Goal: Book appointment/travel/reservation

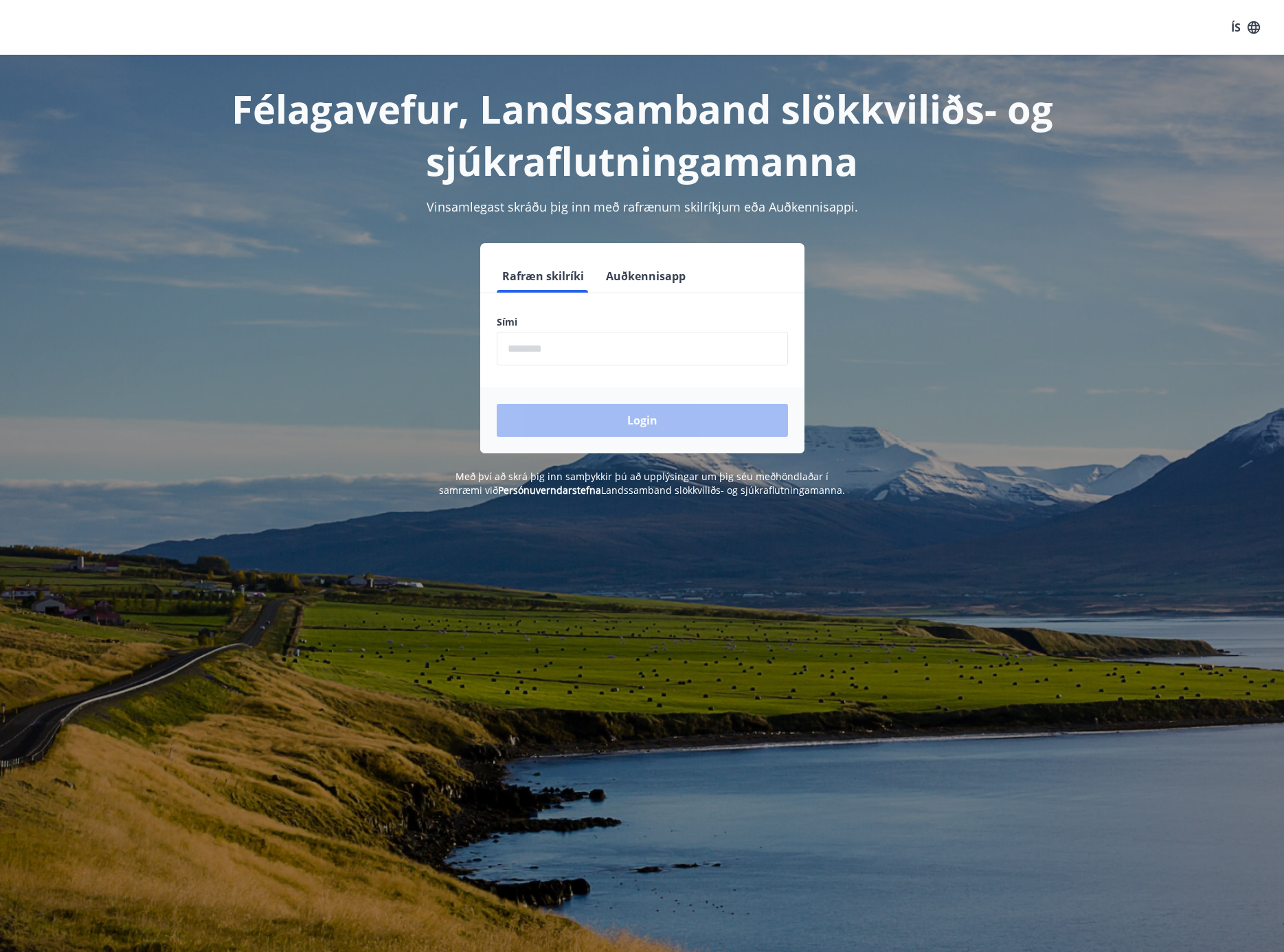
click at [642, 266] on button "Auðkennisapp" at bounding box center [645, 276] width 90 height 33
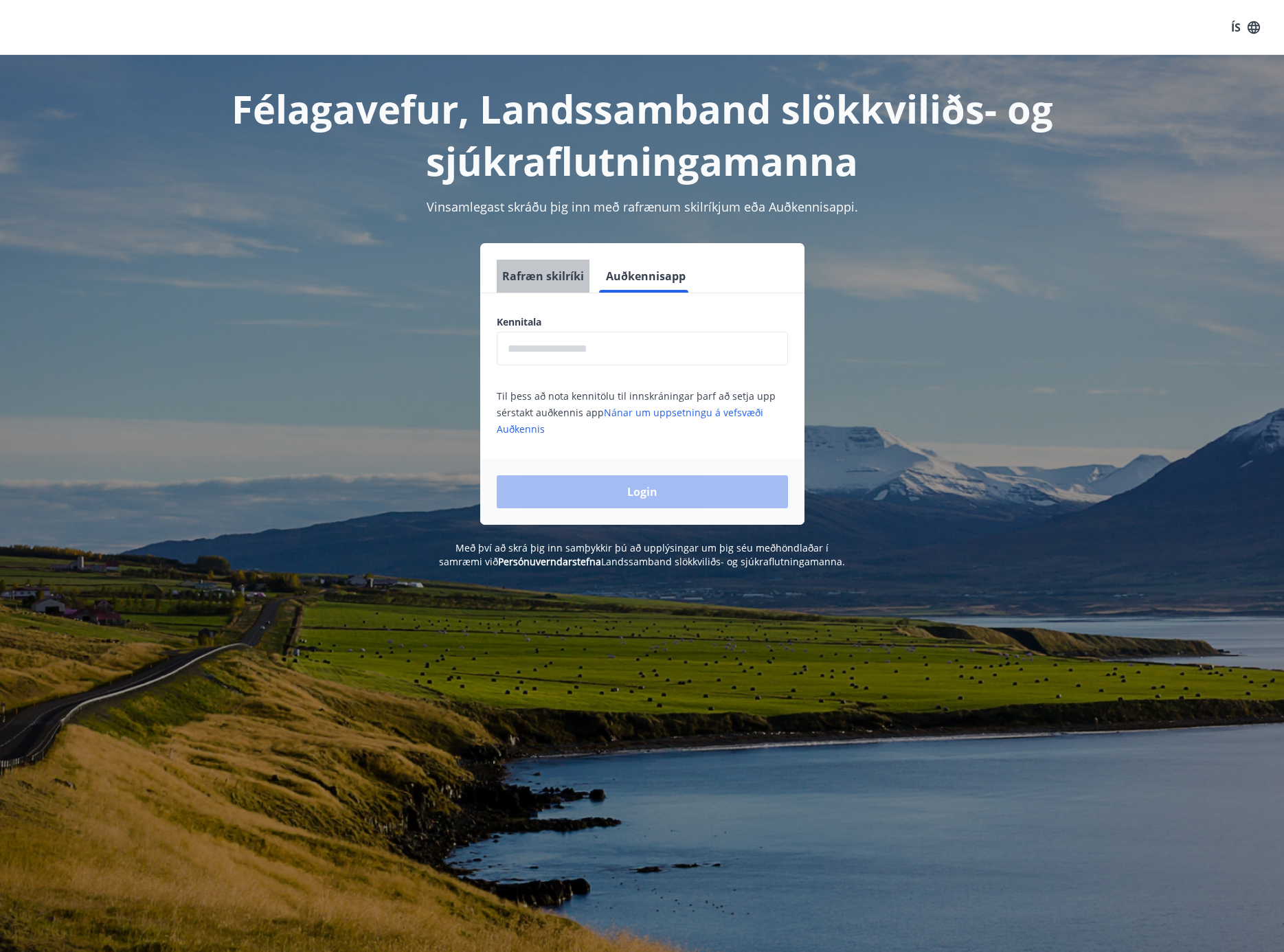
click at [542, 273] on button "Rafræn skilríki" at bounding box center [543, 276] width 93 height 33
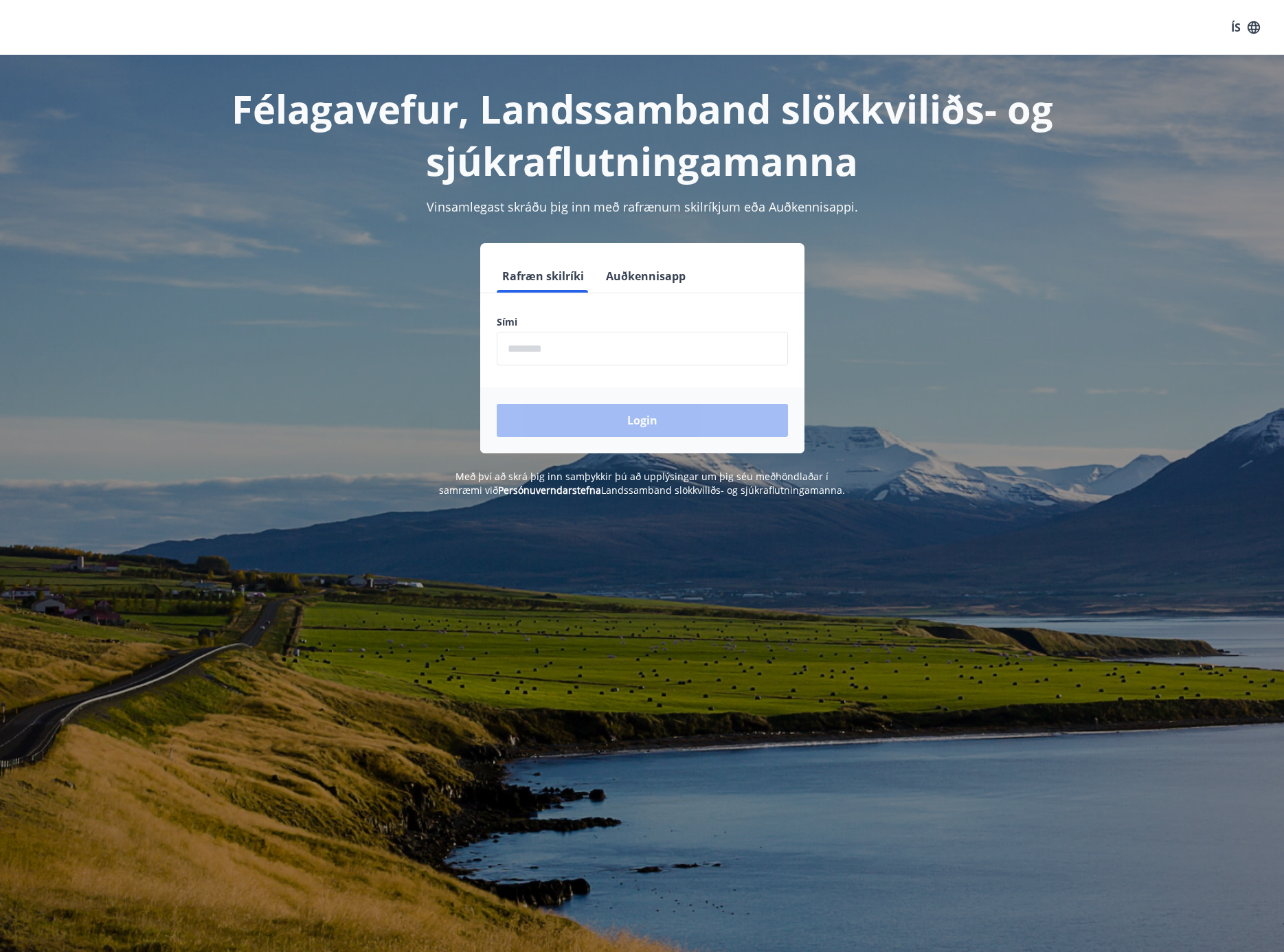
click at [600, 343] on input "phone" at bounding box center [642, 348] width 291 height 33
type input "********"
click at [605, 415] on button "Login" at bounding box center [642, 420] width 291 height 33
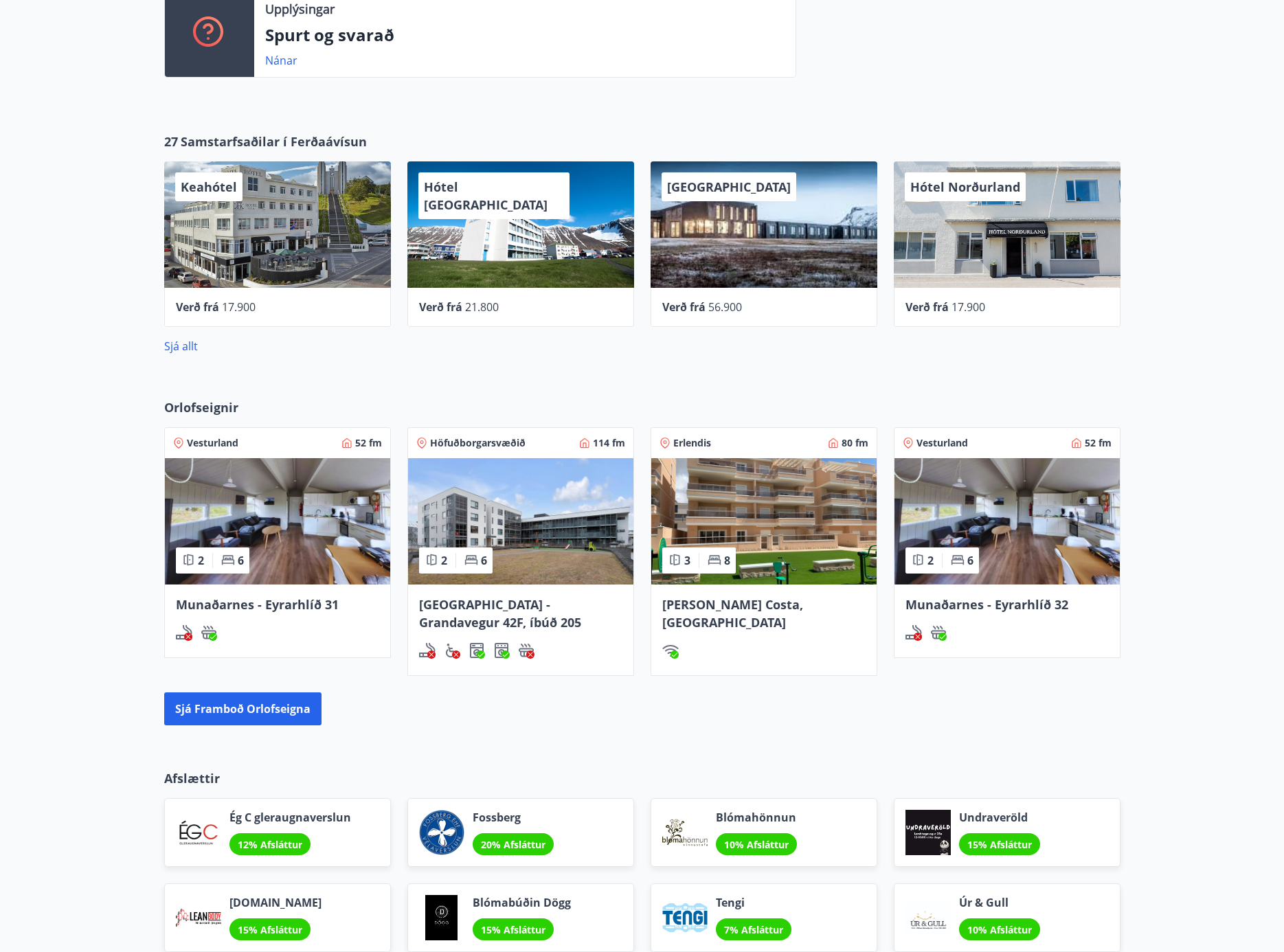
scroll to position [523, 0]
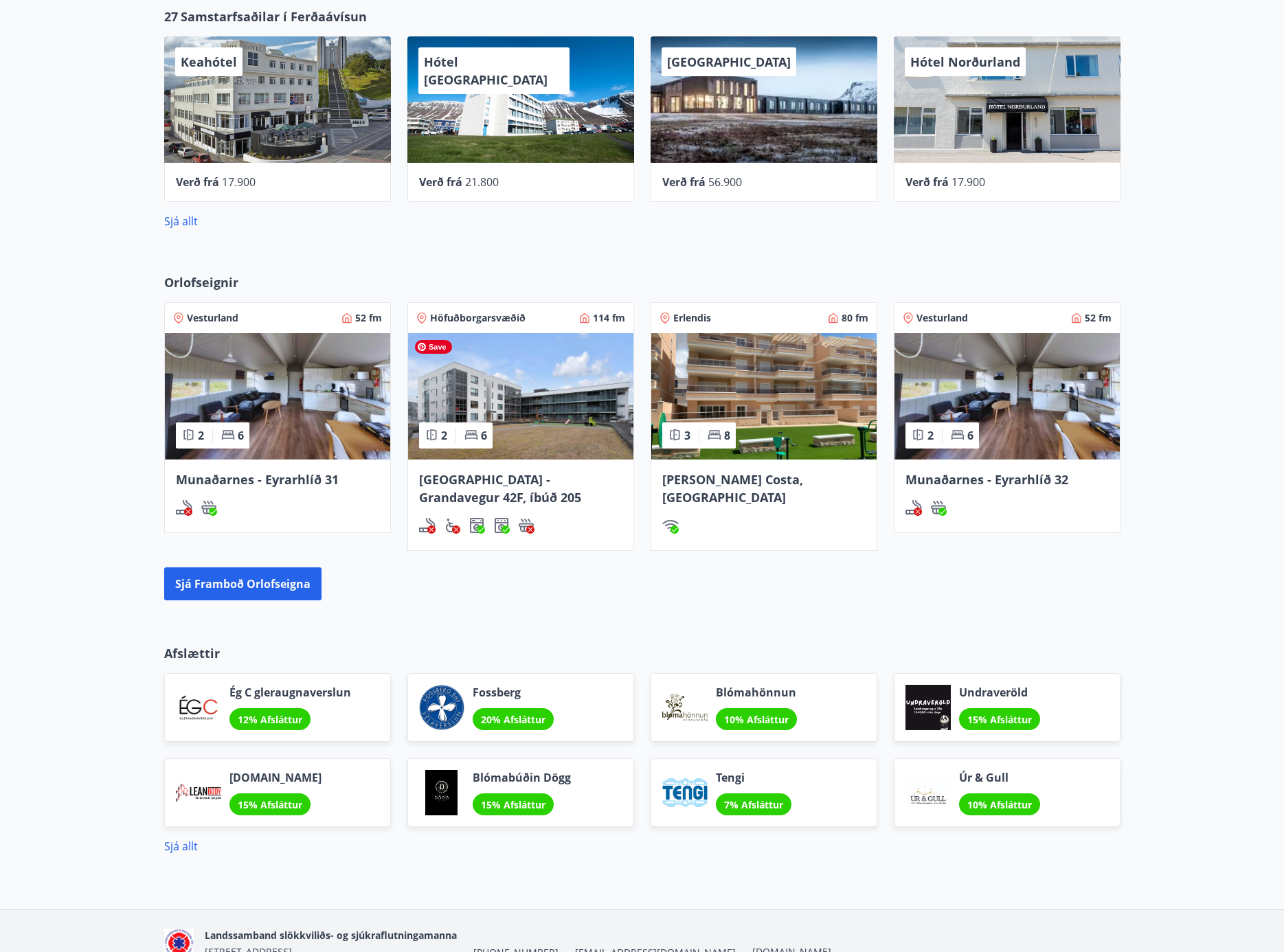
click at [546, 398] on img at bounding box center [521, 397] width 225 height 127
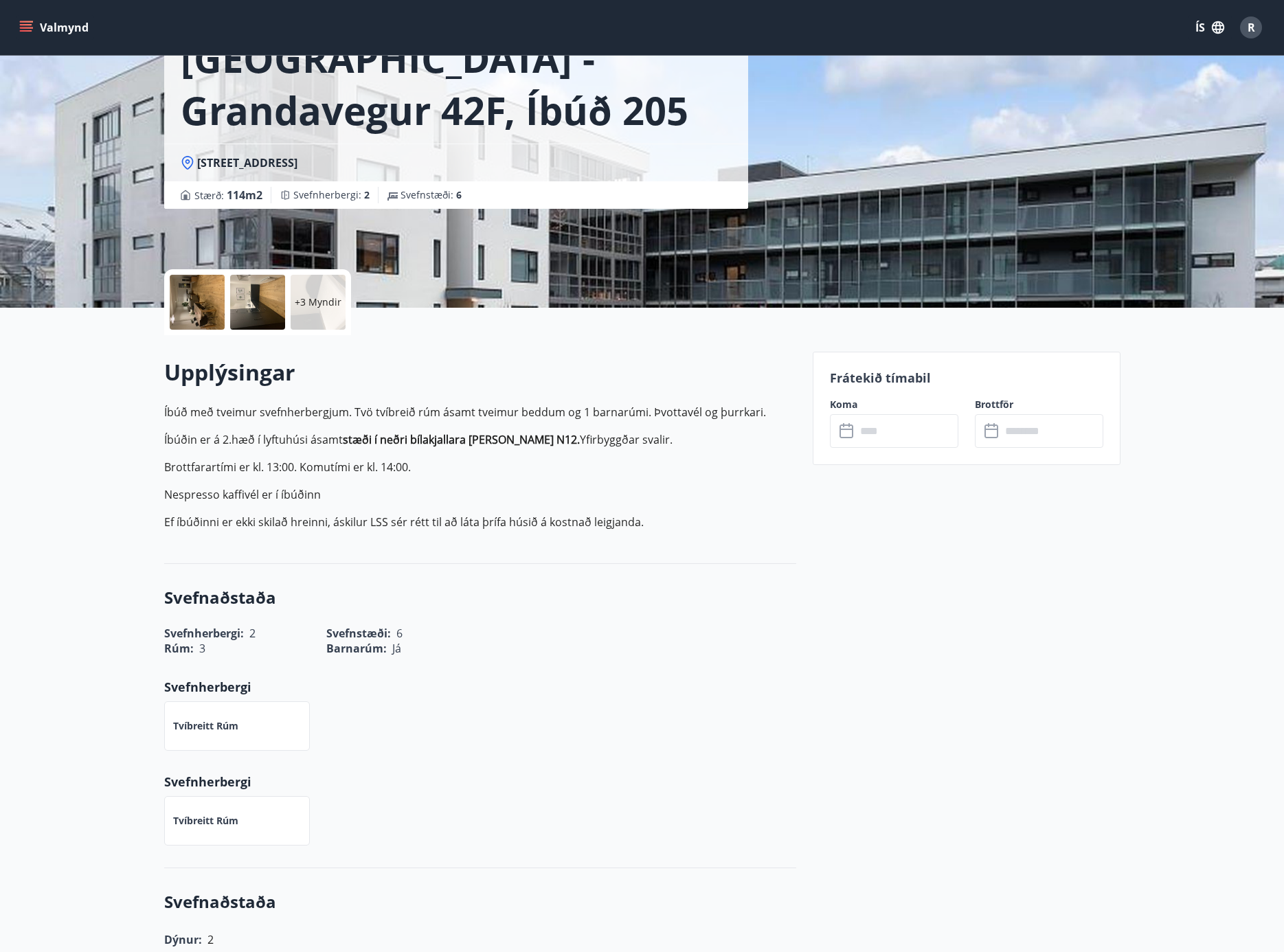
scroll to position [167, 0]
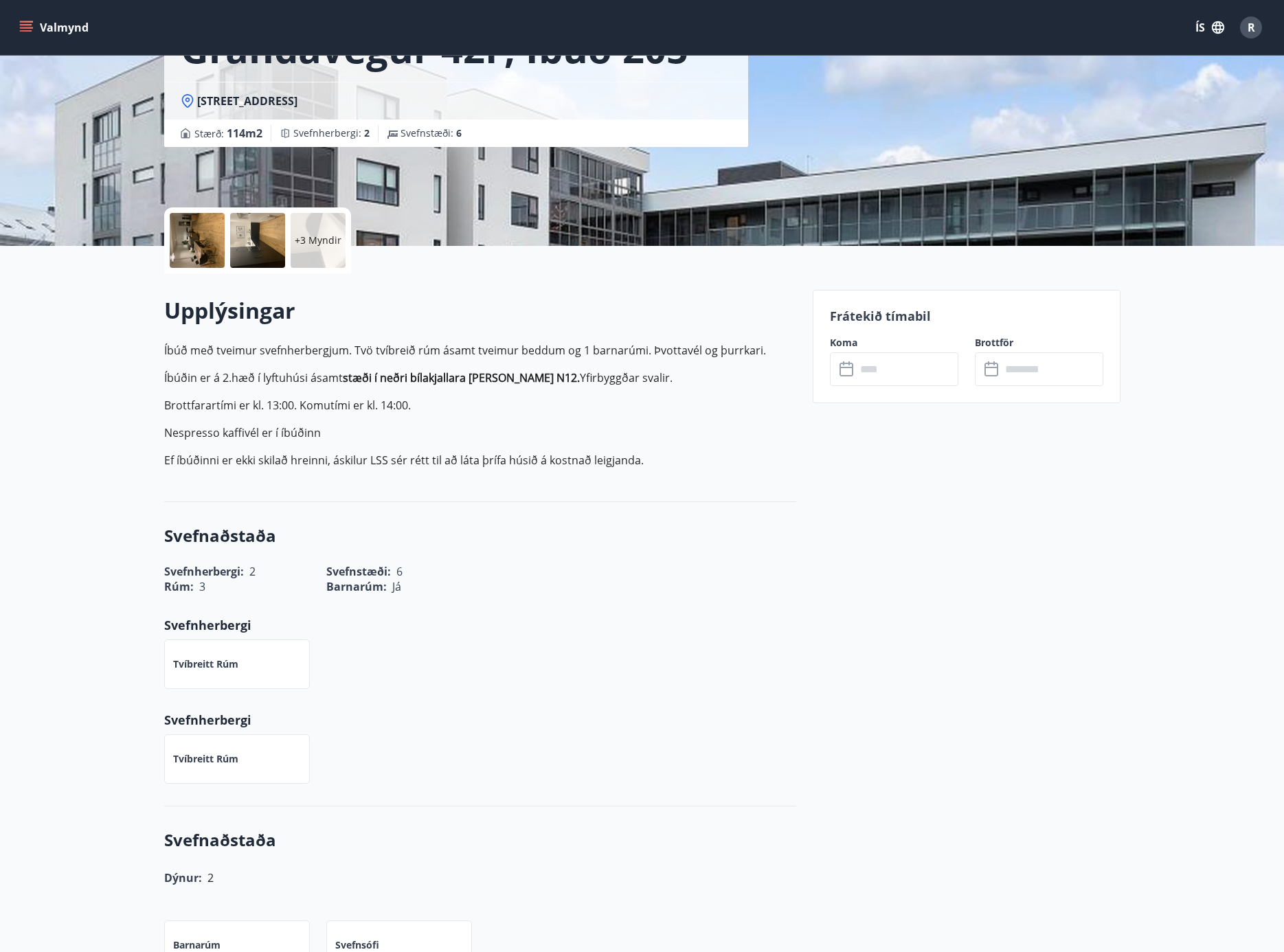
click at [877, 372] on input "text" at bounding box center [907, 369] width 103 height 33
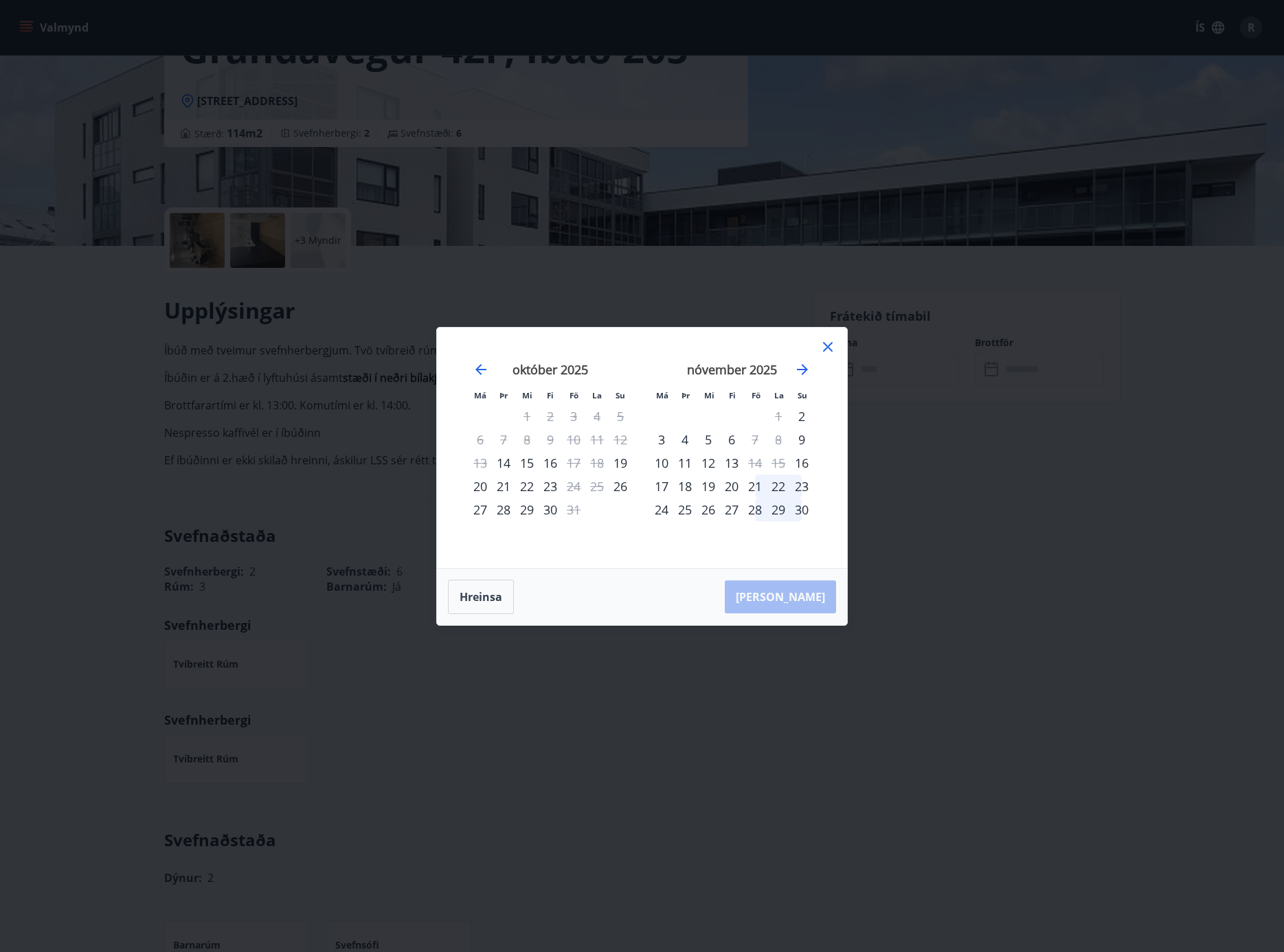
click at [662, 489] on div "17" at bounding box center [662, 486] width 24 height 23
click at [736, 487] on div "20" at bounding box center [731, 486] width 24 height 23
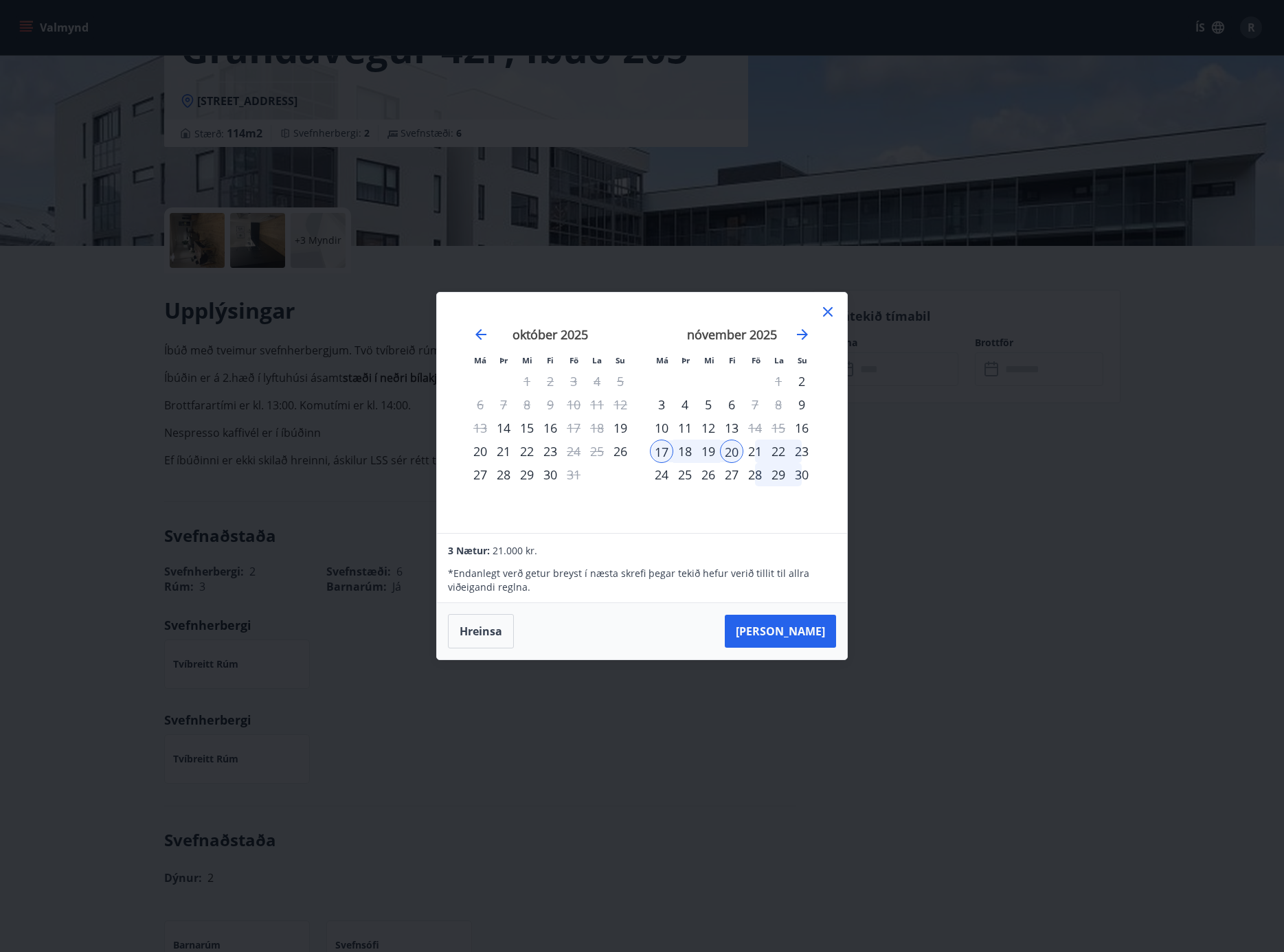
drag, startPoint x: 741, startPoint y: 452, endPoint x: 753, endPoint y: 454, distance: 12.2
click at [753, 454] on tr "17 18 19 20 21 22 23" at bounding box center [732, 451] width 164 height 23
click at [753, 454] on div "21" at bounding box center [755, 451] width 24 height 23
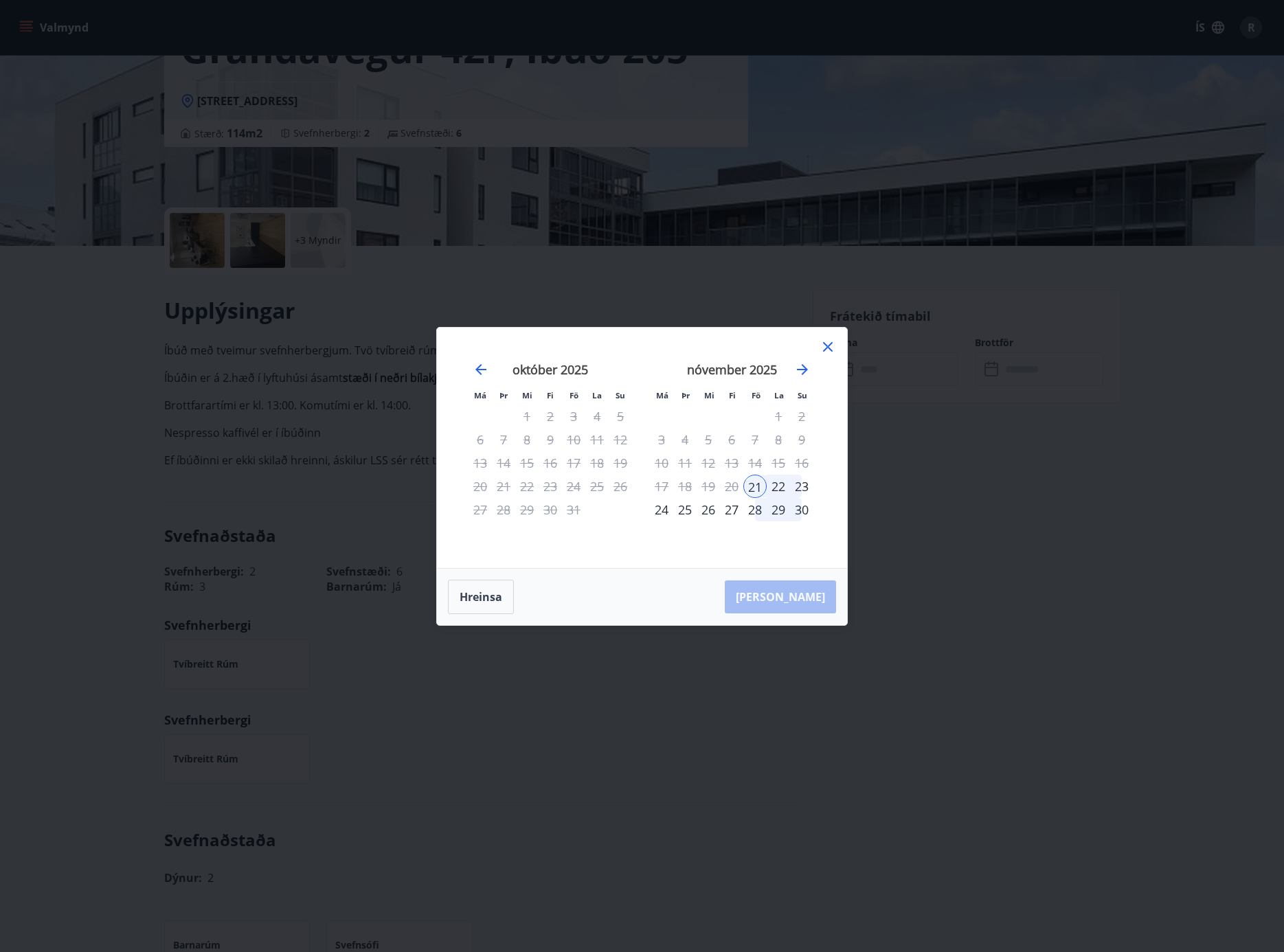
click at [668, 488] on div "17" at bounding box center [662, 486] width 24 height 23
click at [498, 600] on button "Hreinsa" at bounding box center [481, 597] width 66 height 34
click at [662, 486] on div "17" at bounding box center [662, 486] width 24 height 23
click at [754, 486] on div "21" at bounding box center [755, 486] width 24 height 23
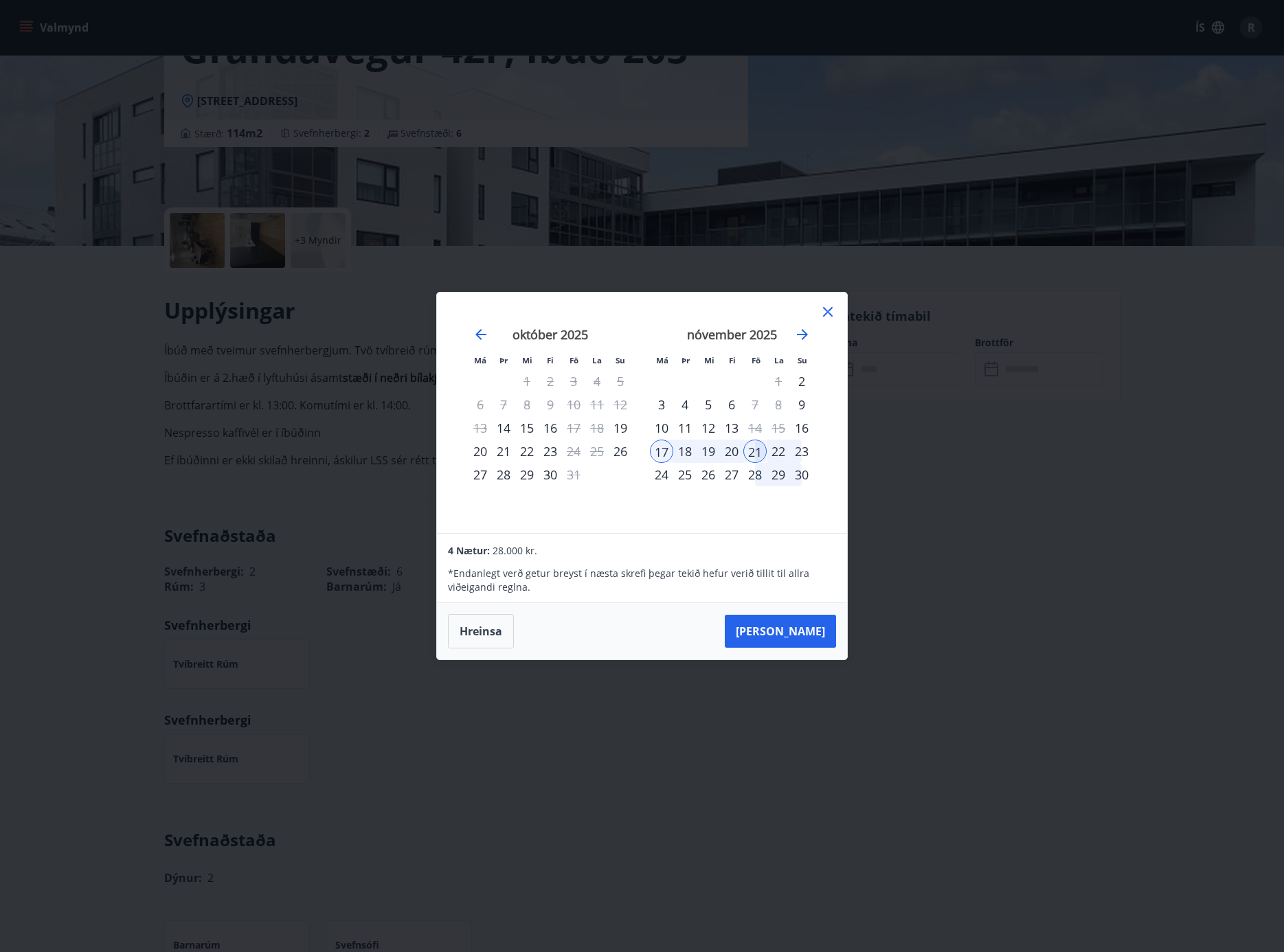
click at [488, 632] on button "Hreinsa" at bounding box center [481, 632] width 66 height 34
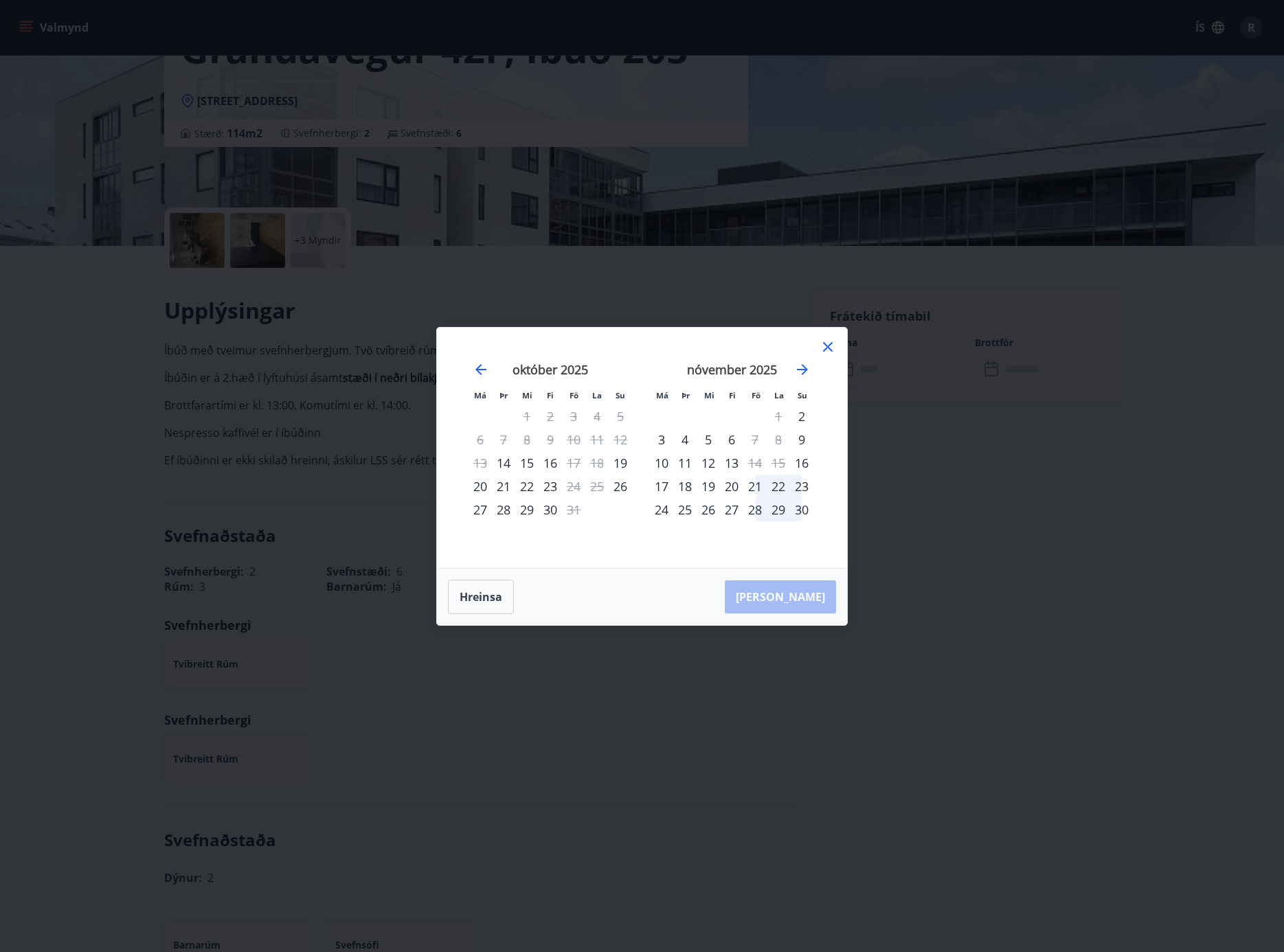
click at [752, 490] on div "21" at bounding box center [755, 486] width 24 height 23
click at [776, 489] on div "22" at bounding box center [778, 486] width 24 height 23
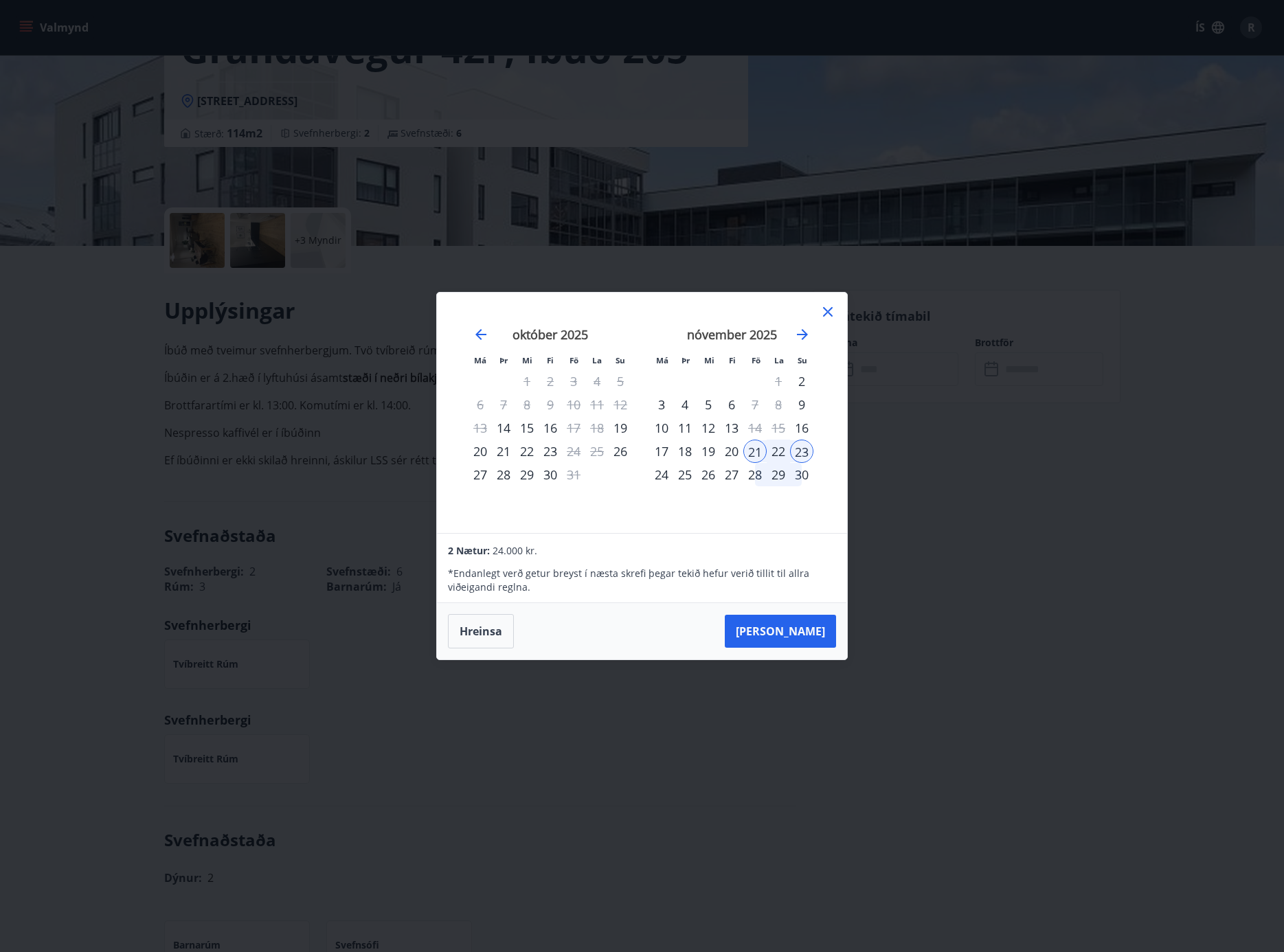
click at [479, 632] on button "Hreinsa" at bounding box center [481, 632] width 66 height 34
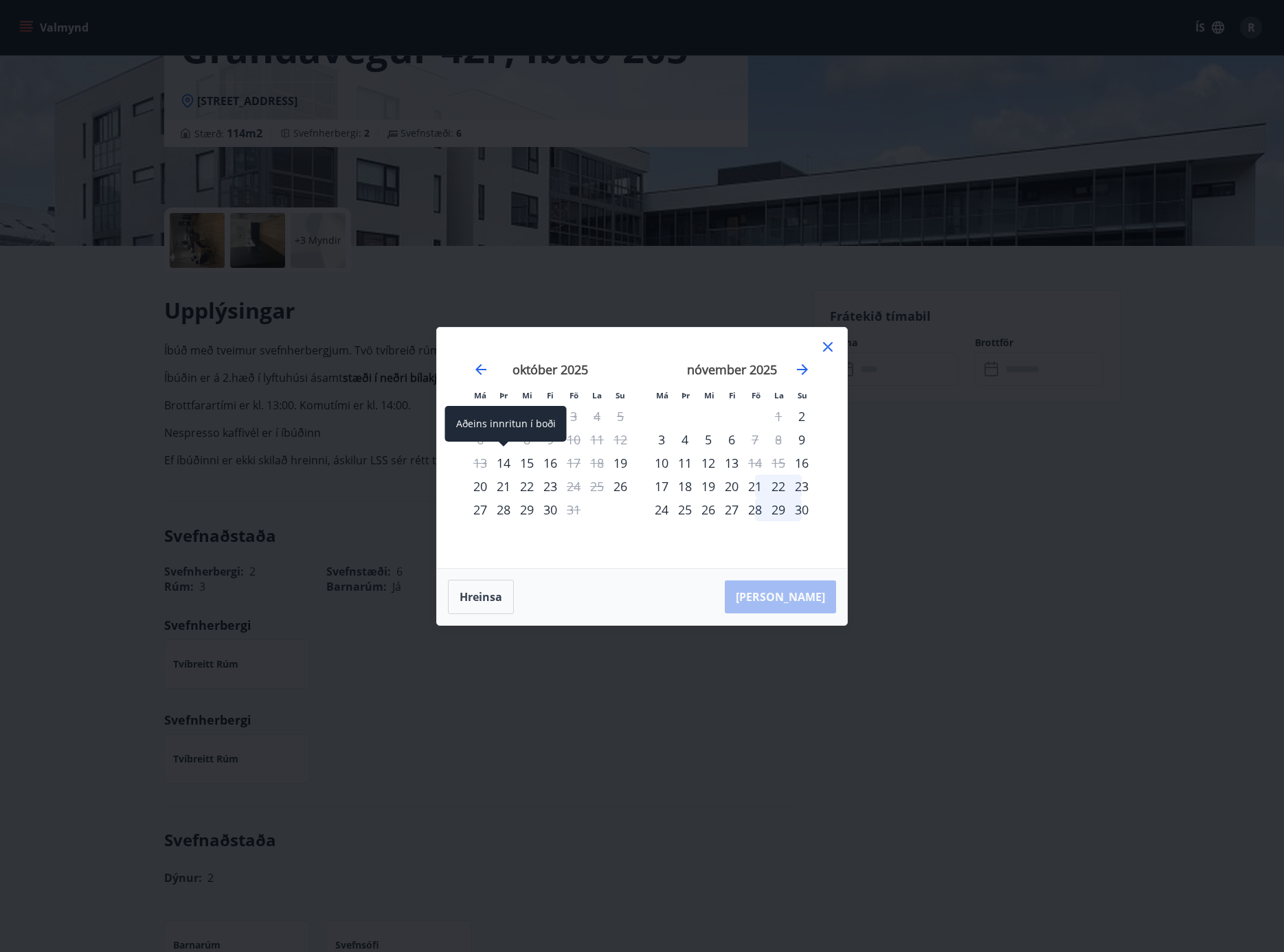
click at [503, 464] on div "14" at bounding box center [503, 463] width 24 height 23
click at [555, 462] on div "16" at bounding box center [550, 463] width 24 height 23
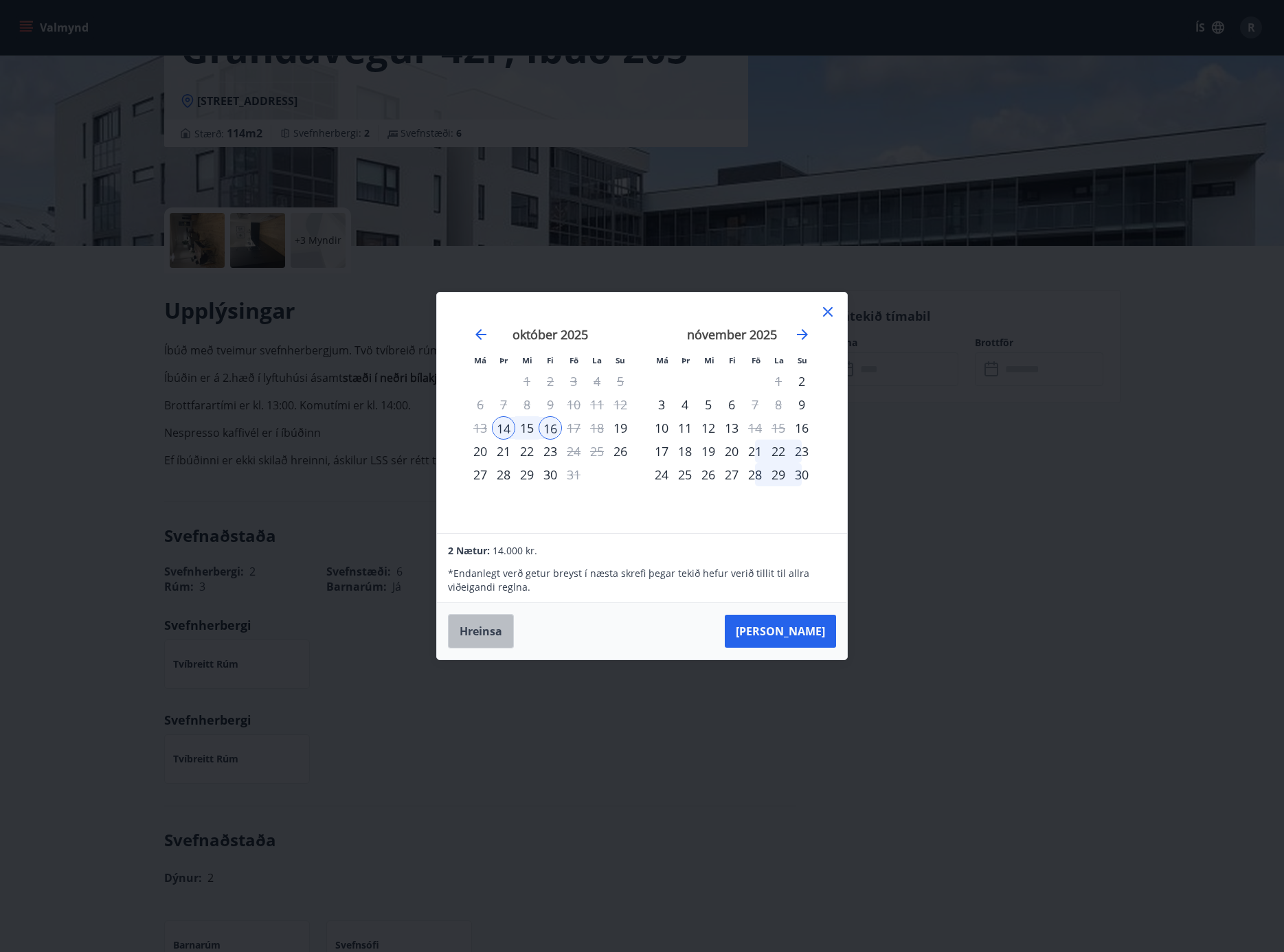
drag, startPoint x: 489, startPoint y: 627, endPoint x: 504, endPoint y: 612, distance: 21.2
click at [489, 627] on button "Hreinsa" at bounding box center [481, 632] width 66 height 34
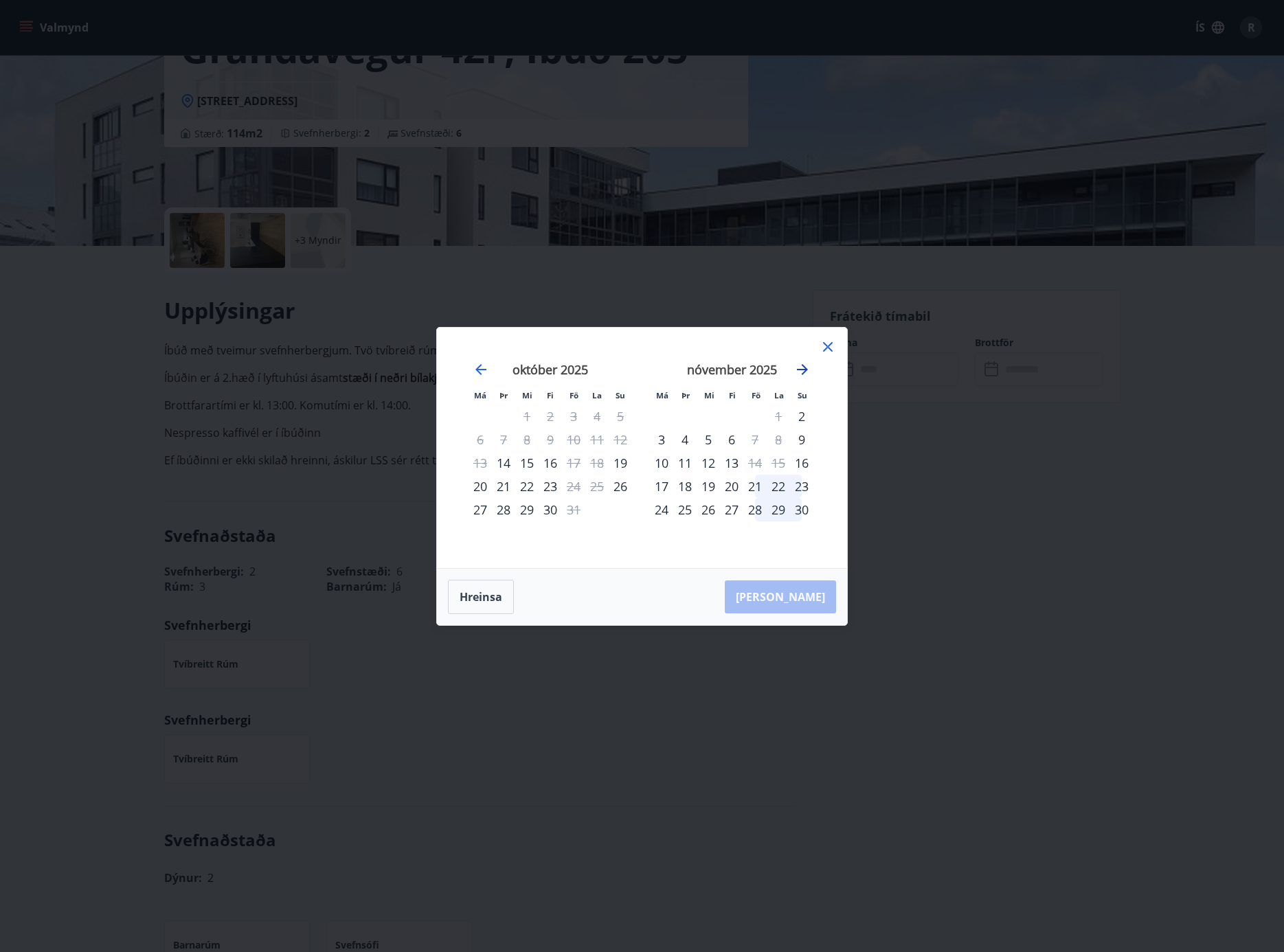
click at [802, 370] on icon "Move forward to switch to the next month." at bounding box center [802, 369] width 11 height 11
click at [707, 487] on div "24" at bounding box center [708, 486] width 24 height 23
click at [480, 597] on button "Hreinsa" at bounding box center [481, 597] width 66 height 34
click at [833, 346] on icon at bounding box center [828, 347] width 16 height 16
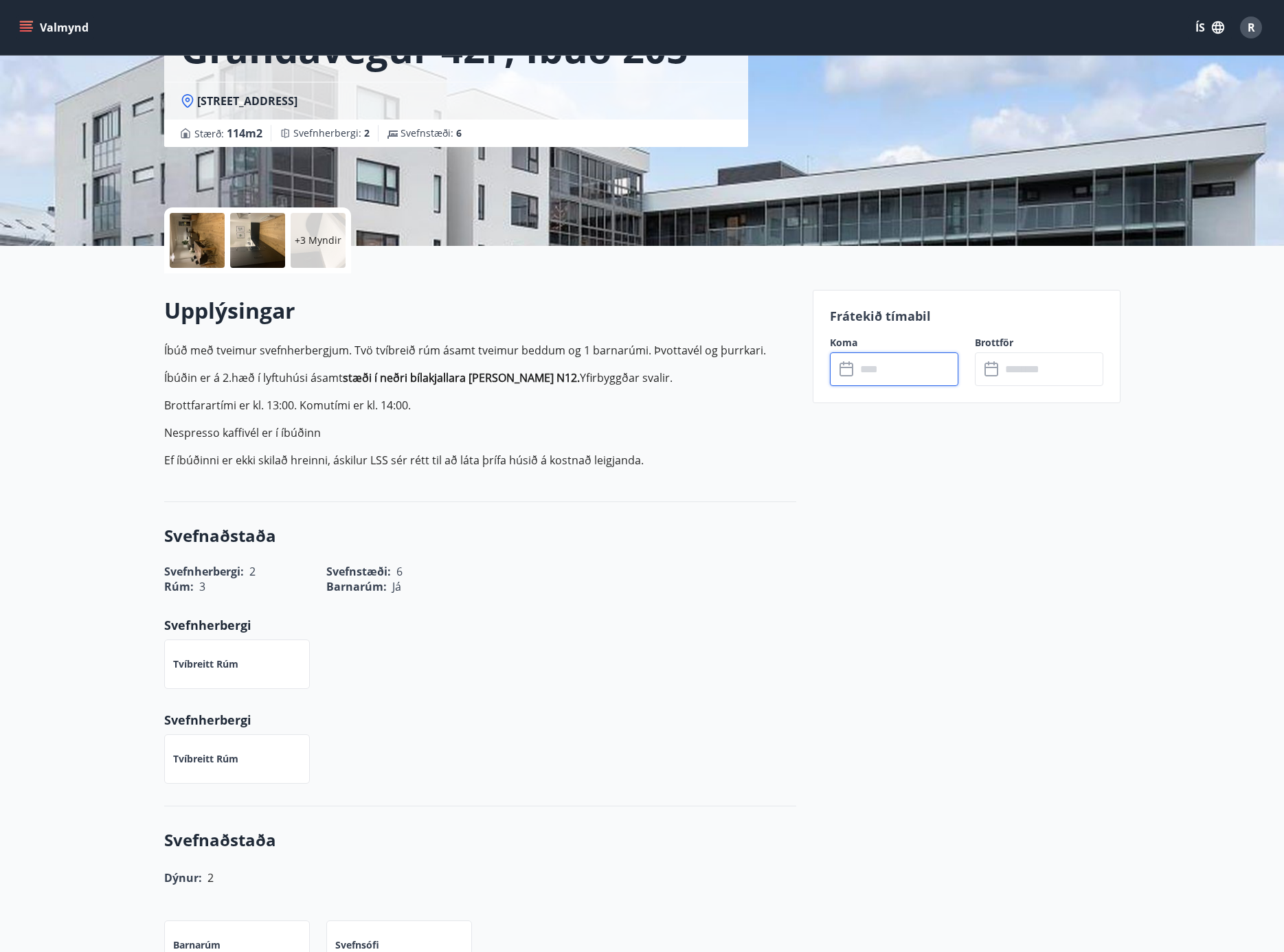
click at [752, 474] on div "Upplýsingar Íbúð með tveimur svefnherbergjum. Tvö tvíbreið rúm ásamt tveimur be…" at bounding box center [481, 387] width 632 height 184
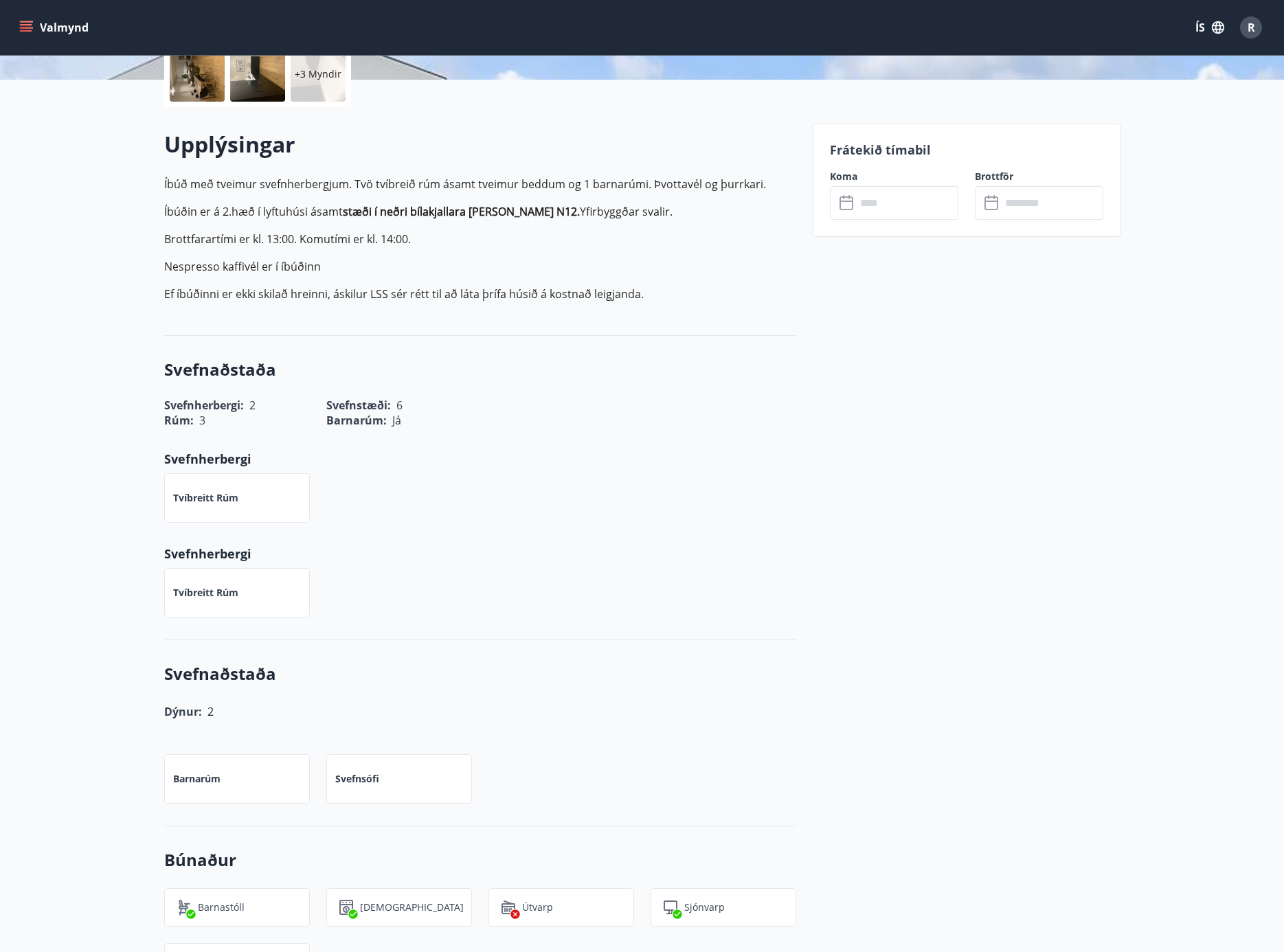
scroll to position [408, 0]
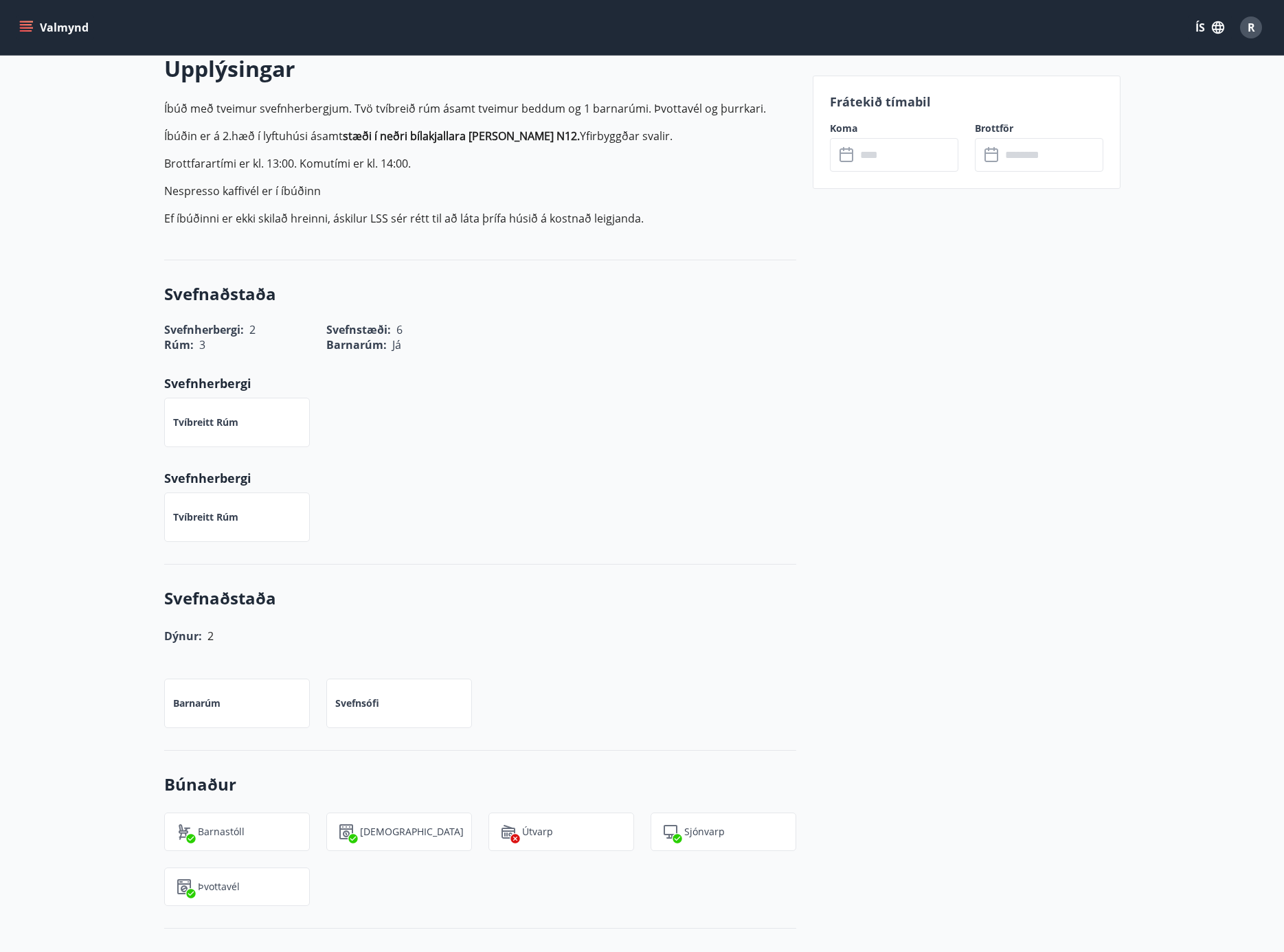
click at [220, 427] on p "Tvíbreitt rúm" at bounding box center [206, 422] width 66 height 14
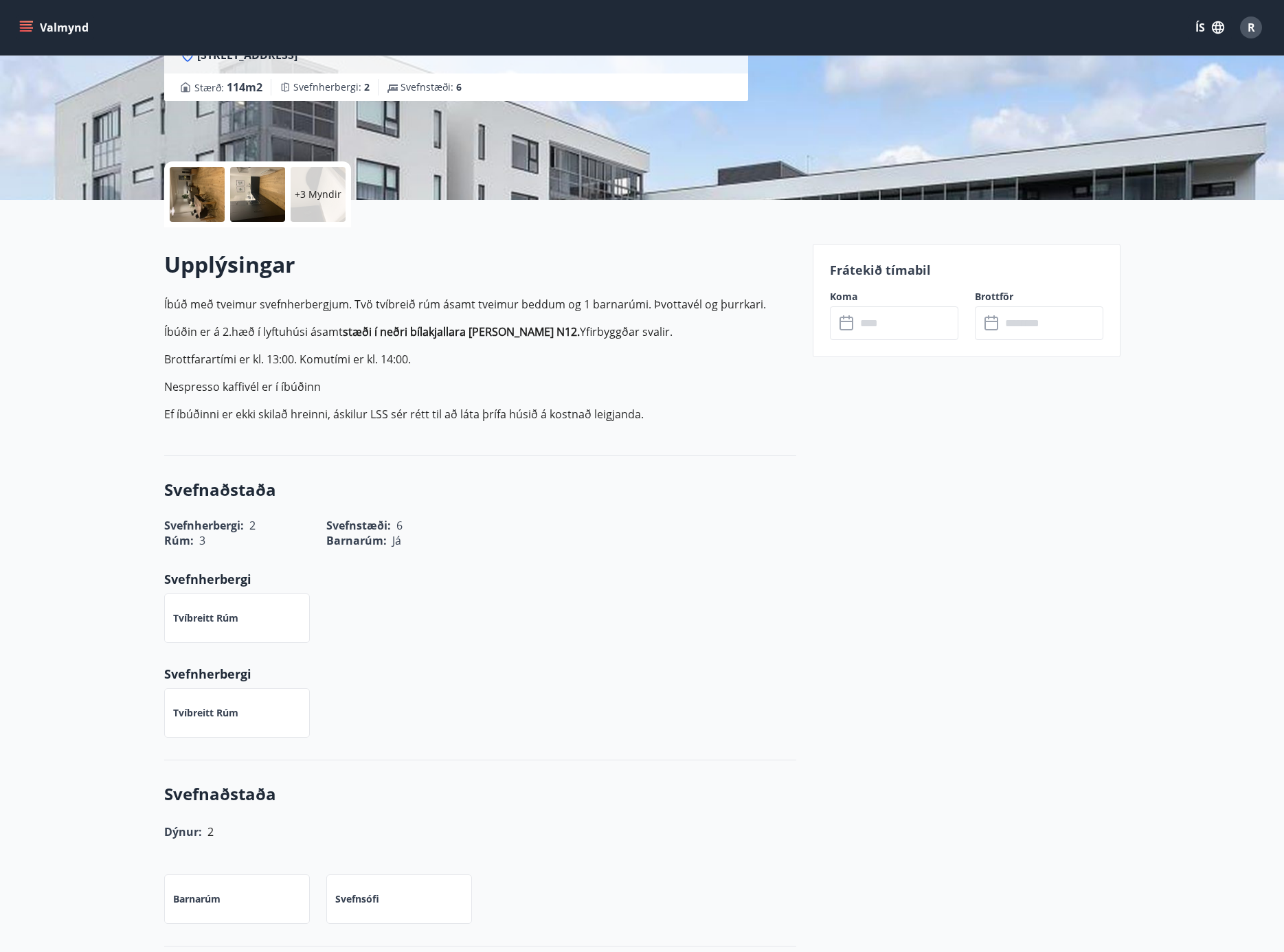
scroll to position [0, 0]
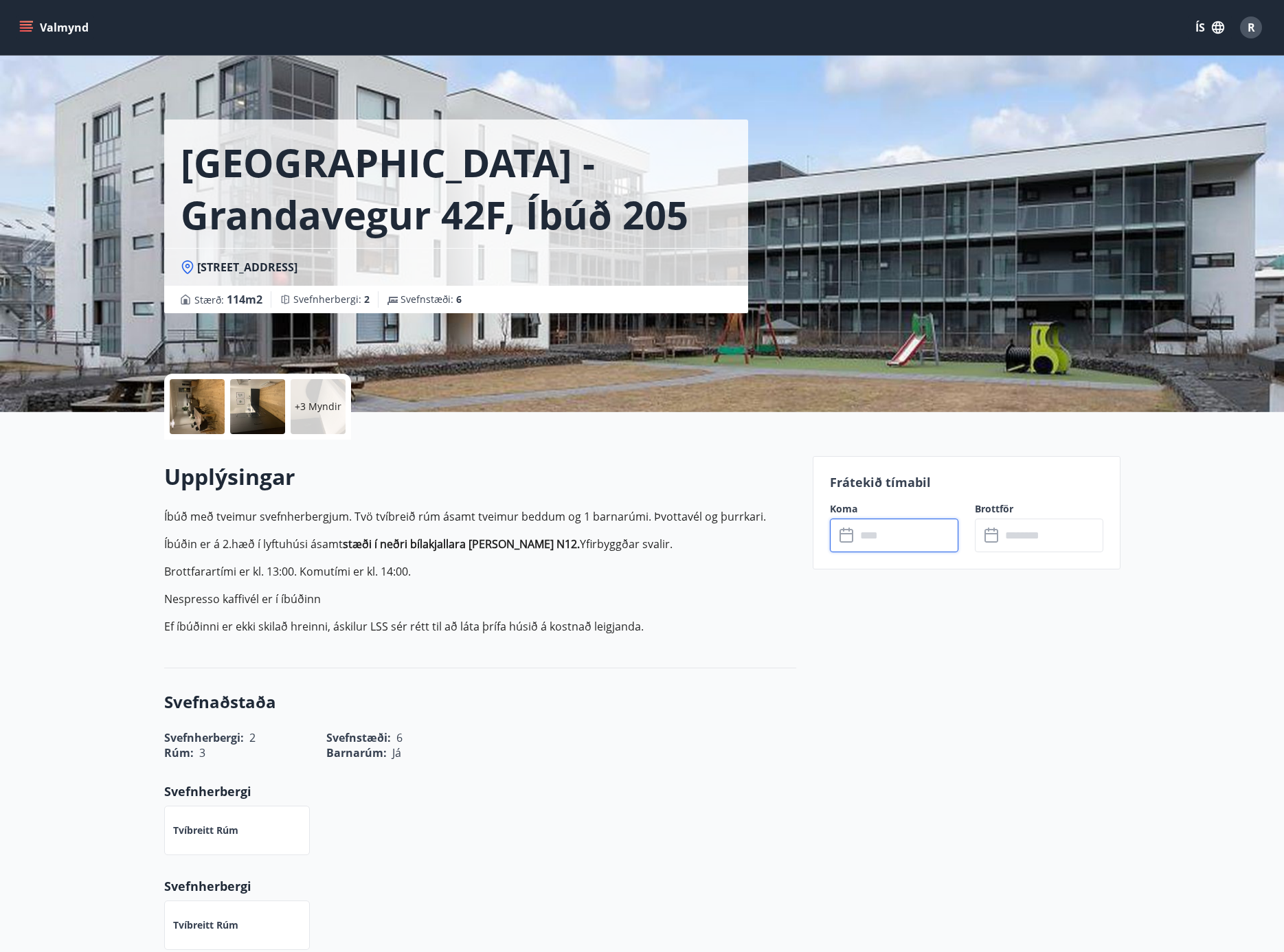
click at [870, 541] on input "text" at bounding box center [907, 535] width 103 height 33
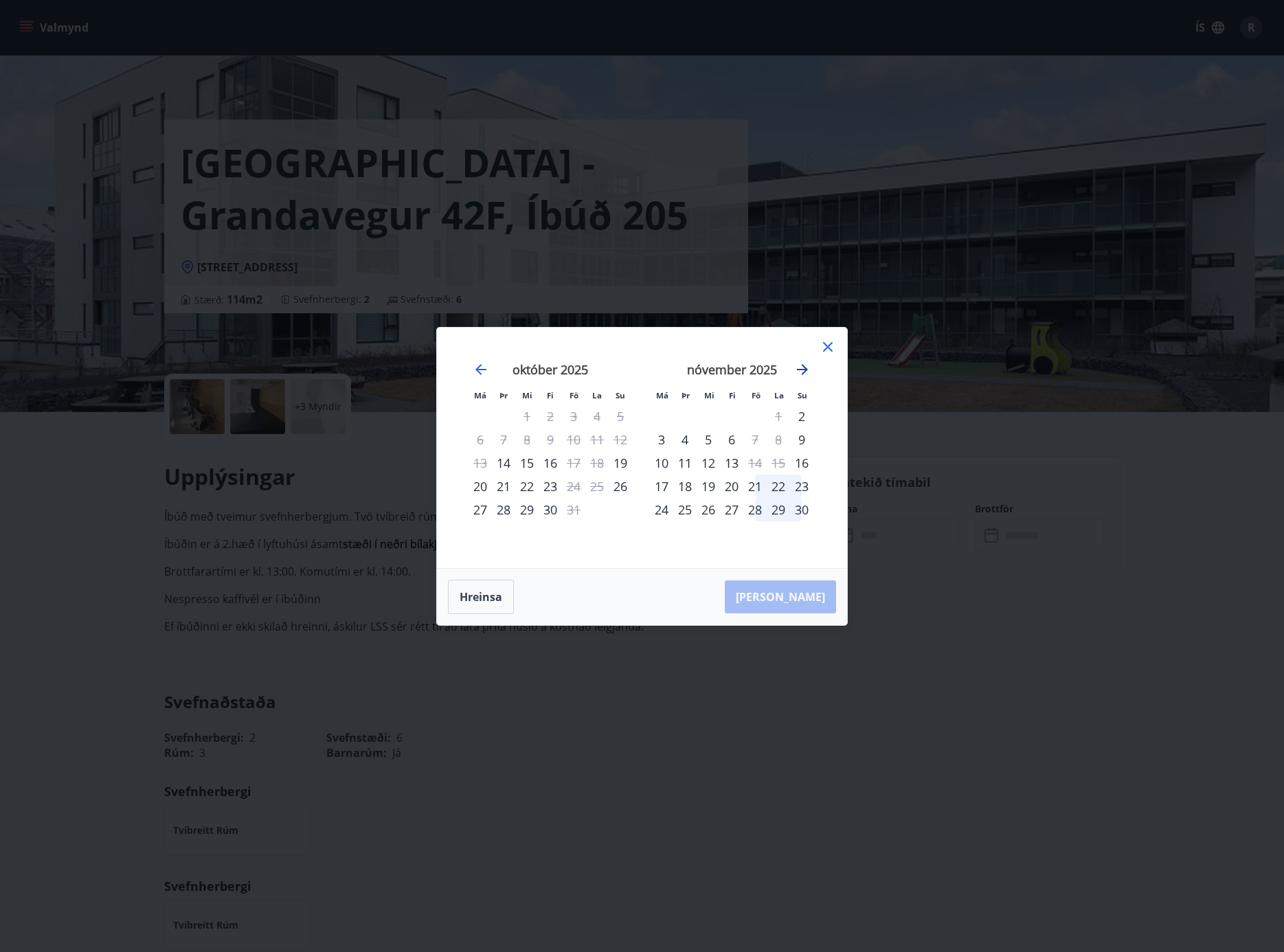
click at [803, 366] on icon "Move forward to switch to the next month." at bounding box center [802, 369] width 11 height 11
click at [666, 418] on div "1" at bounding box center [662, 416] width 24 height 23
click at [494, 592] on button "Hreinsa" at bounding box center [481, 597] width 66 height 34
click at [830, 341] on icon at bounding box center [828, 347] width 16 height 16
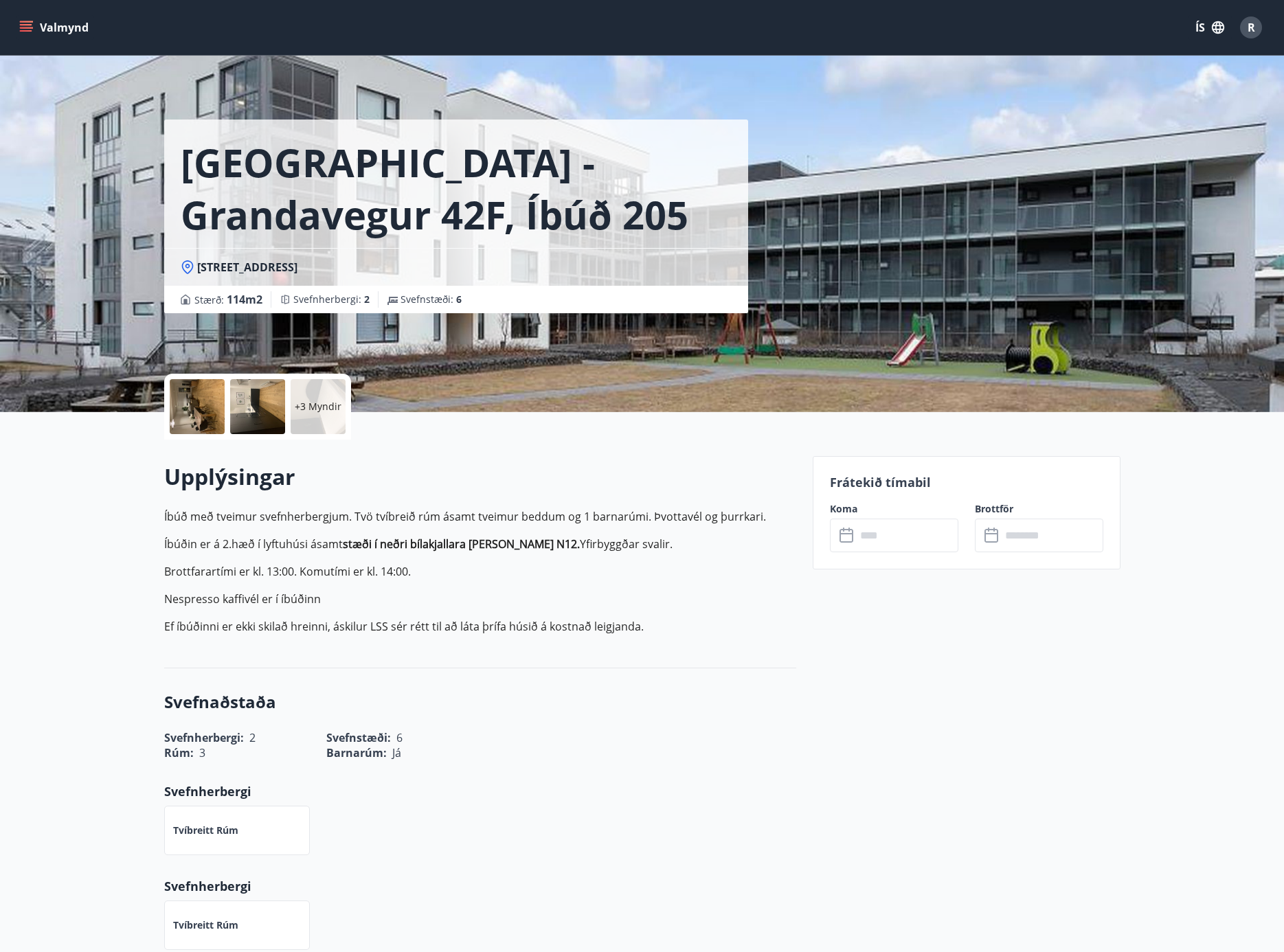
click at [614, 506] on div "Upplýsingar Íbúð með tveimur svefnherbergjum. Tvö tvíbreið rúm ásamt tveimur be…" at bounding box center [481, 553] width 632 height 184
click at [905, 538] on input "text" at bounding box center [907, 535] width 103 height 33
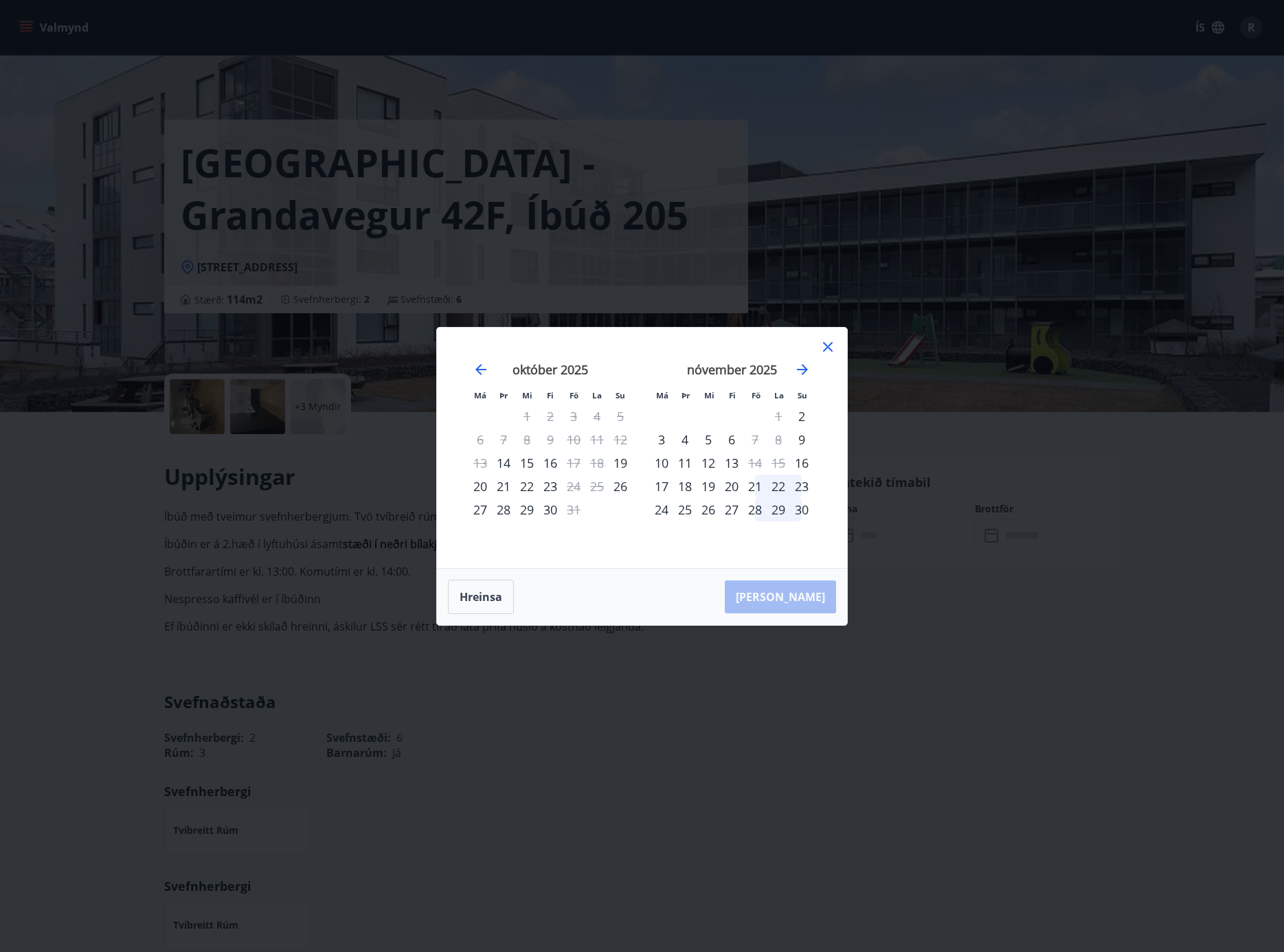
click at [659, 488] on div "17" at bounding box center [662, 486] width 24 height 23
click at [501, 594] on button "Hreinsa" at bounding box center [481, 597] width 66 height 34
click at [805, 370] on icon "Move forward to switch to the next month." at bounding box center [802, 369] width 11 height 11
click at [667, 414] on div "1" at bounding box center [662, 416] width 24 height 23
click at [753, 419] on div "5" at bounding box center [755, 416] width 24 height 23
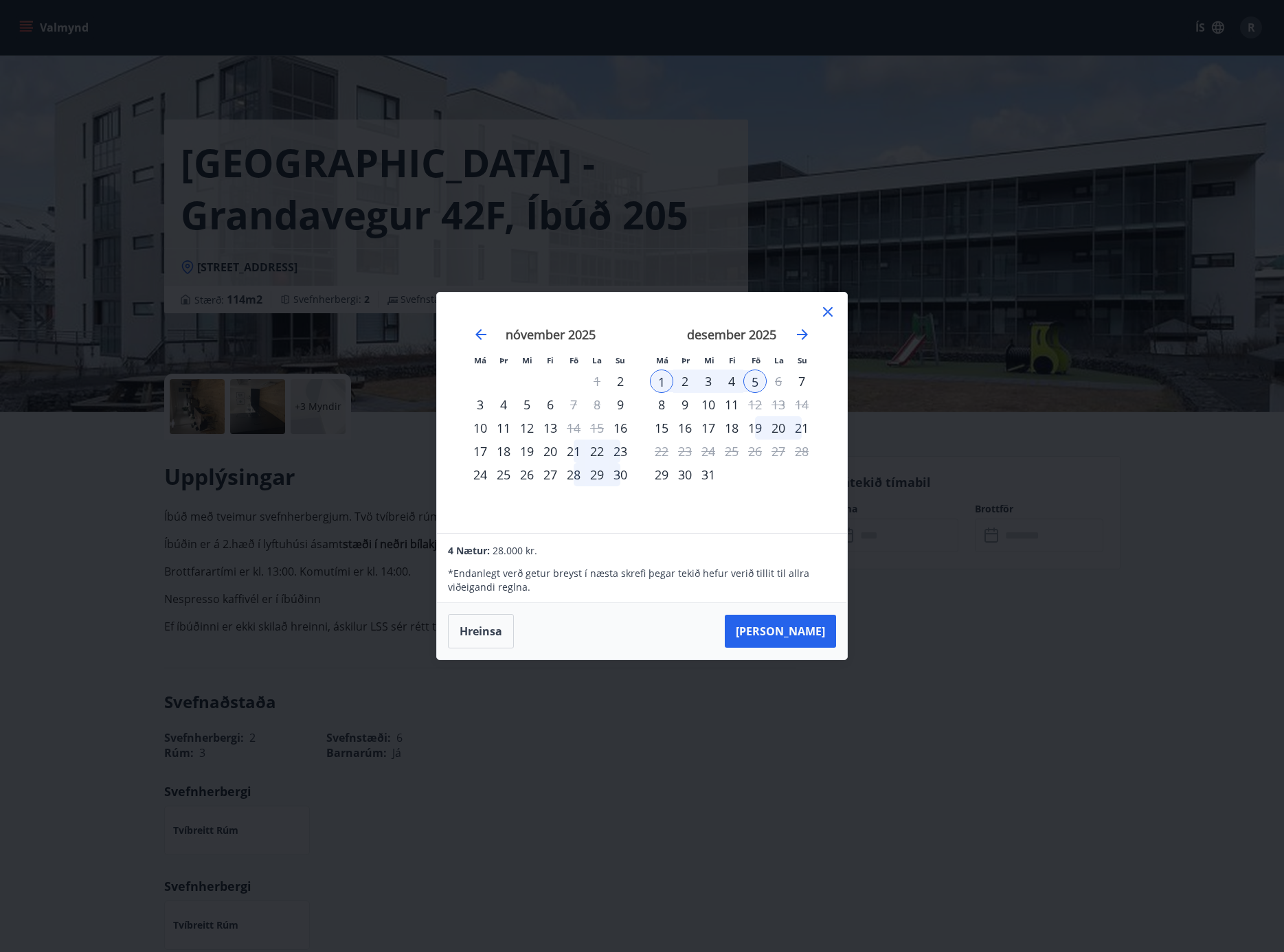
click at [730, 528] on div "Má Þr Mi Fi Fö La Su Má Þr Mi Fi Fö La Su [DATE] 1 2 3 4 5 6 7 8 9 10 11 12 13 …" at bounding box center [642, 413] width 410 height 241
click at [479, 629] on button "Hreinsa" at bounding box center [481, 632] width 66 height 34
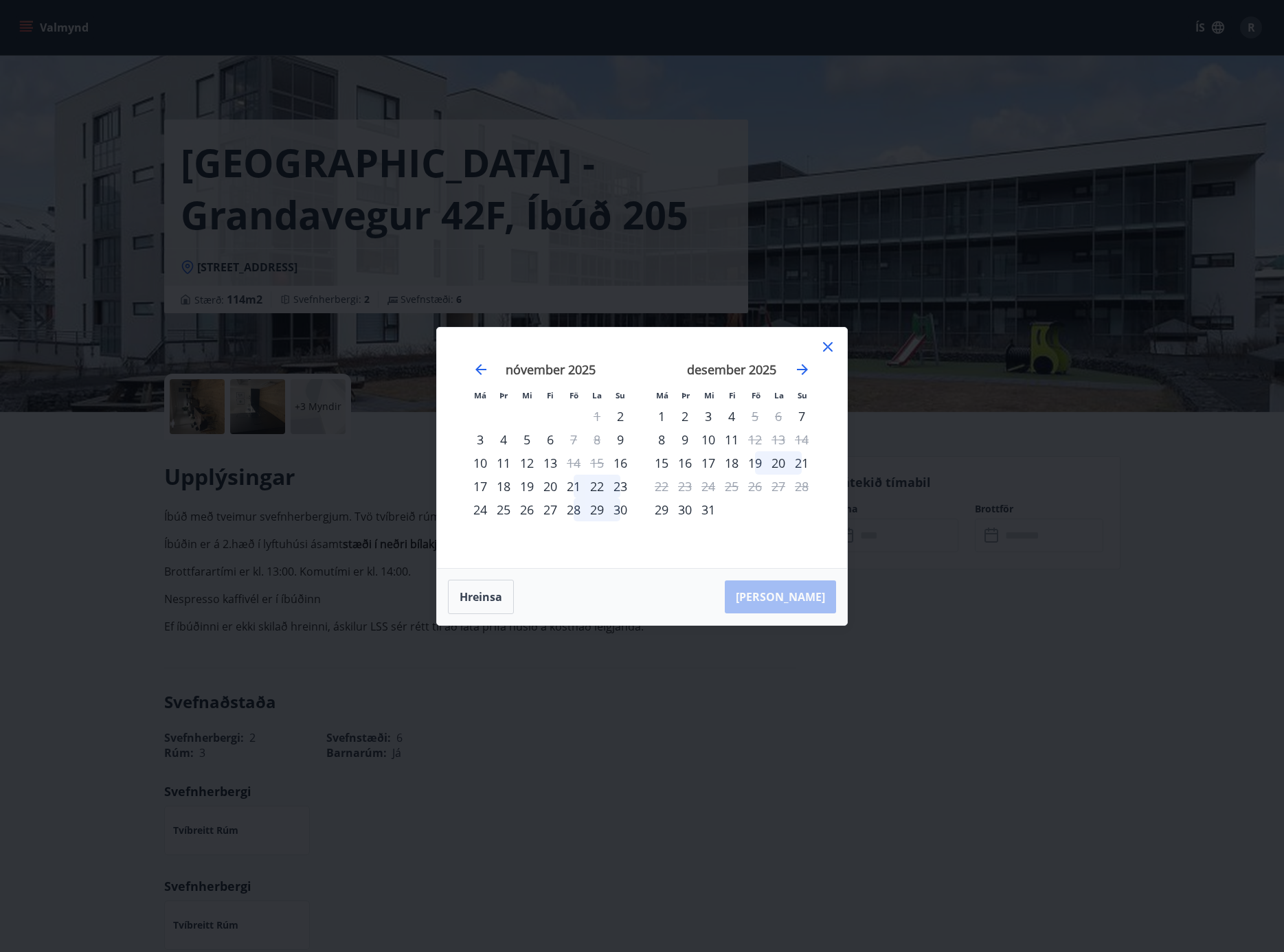
click at [832, 349] on icon at bounding box center [828, 347] width 16 height 16
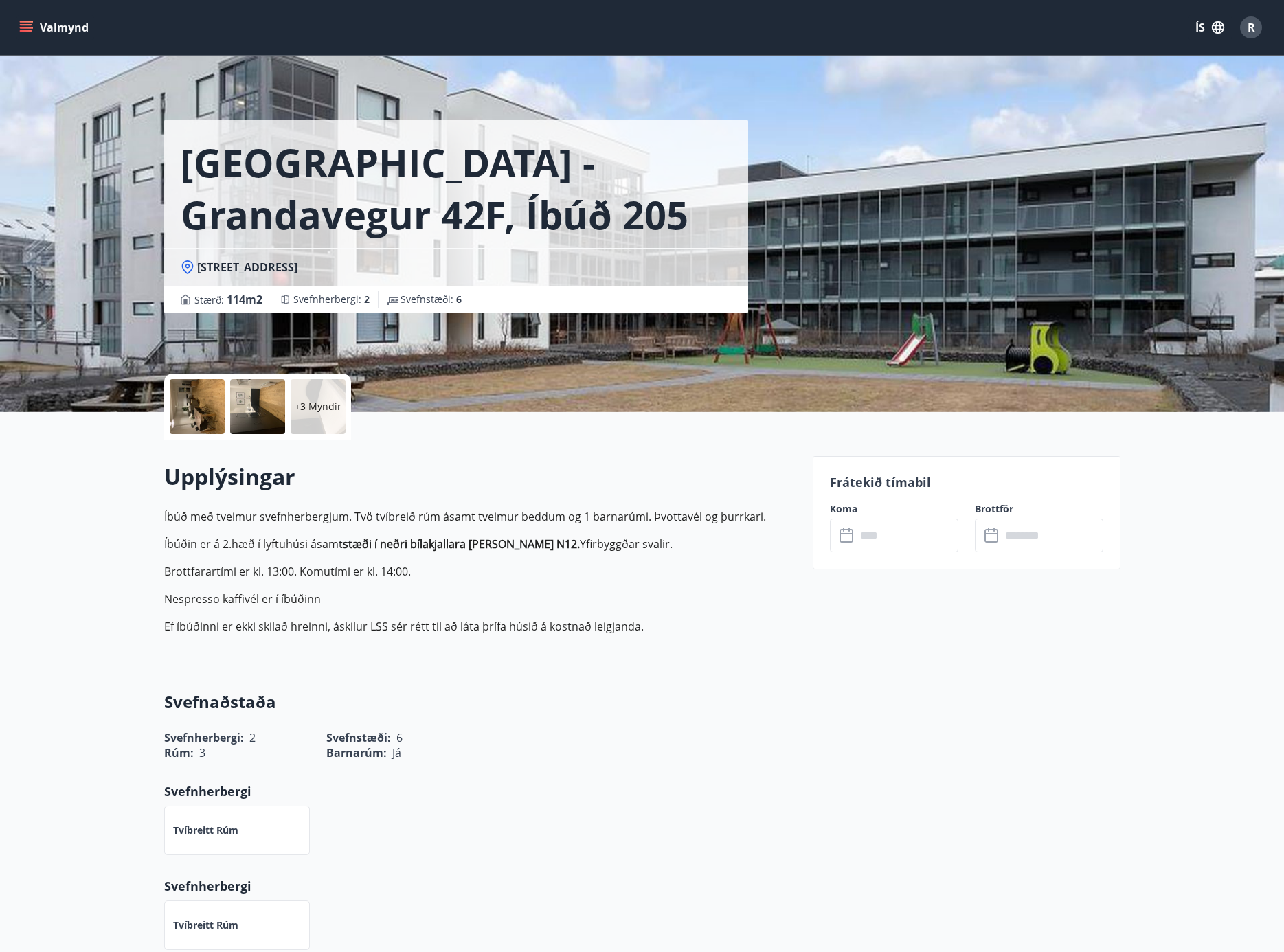
click at [23, 26] on icon "menu" at bounding box center [26, 27] width 14 height 14
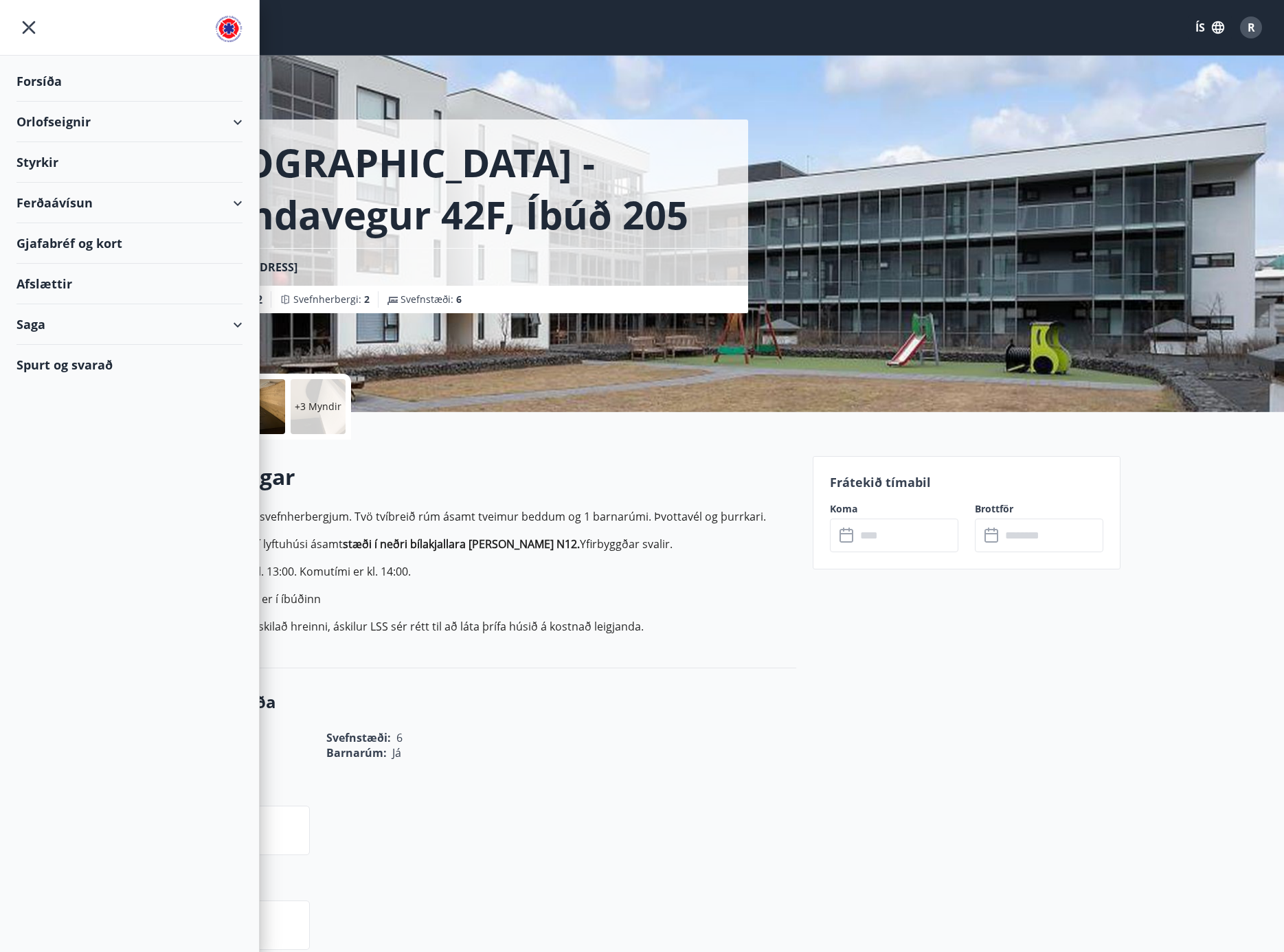
click at [38, 88] on div "Forsíða" at bounding box center [129, 81] width 226 height 41
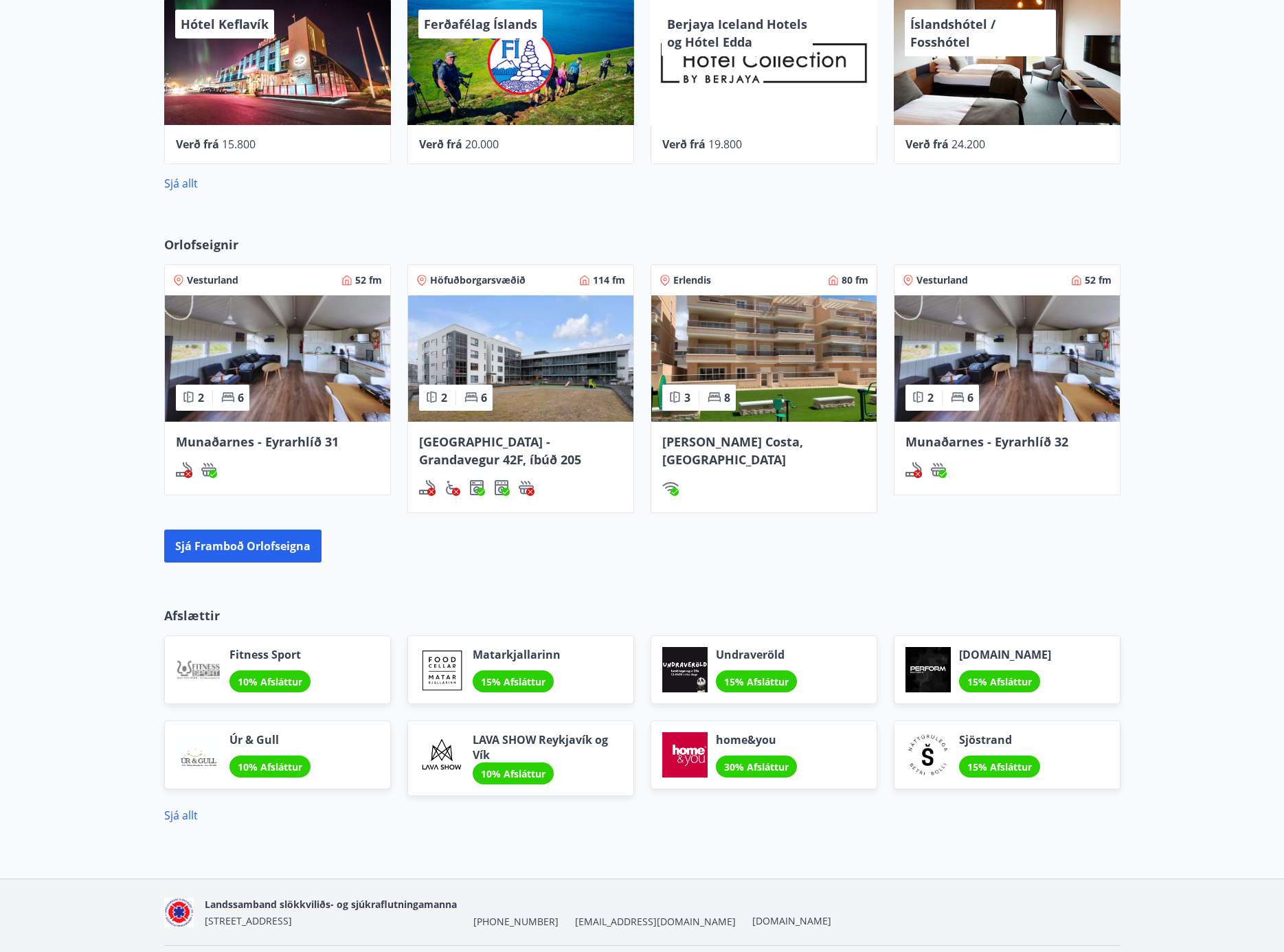
scroll to position [567, 0]
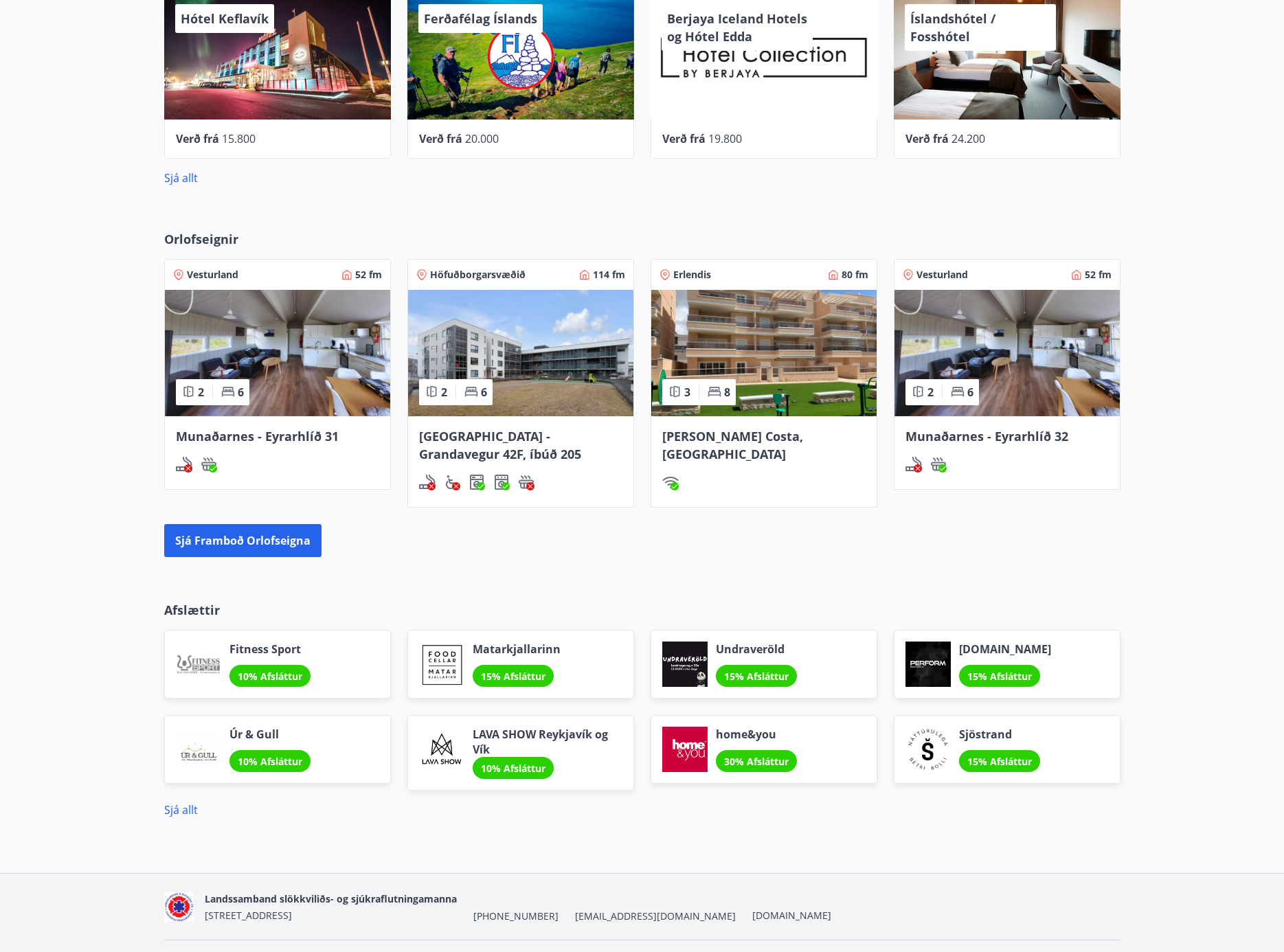
click at [271, 674] on span "10% Afsláttur" at bounding box center [270, 676] width 65 height 13
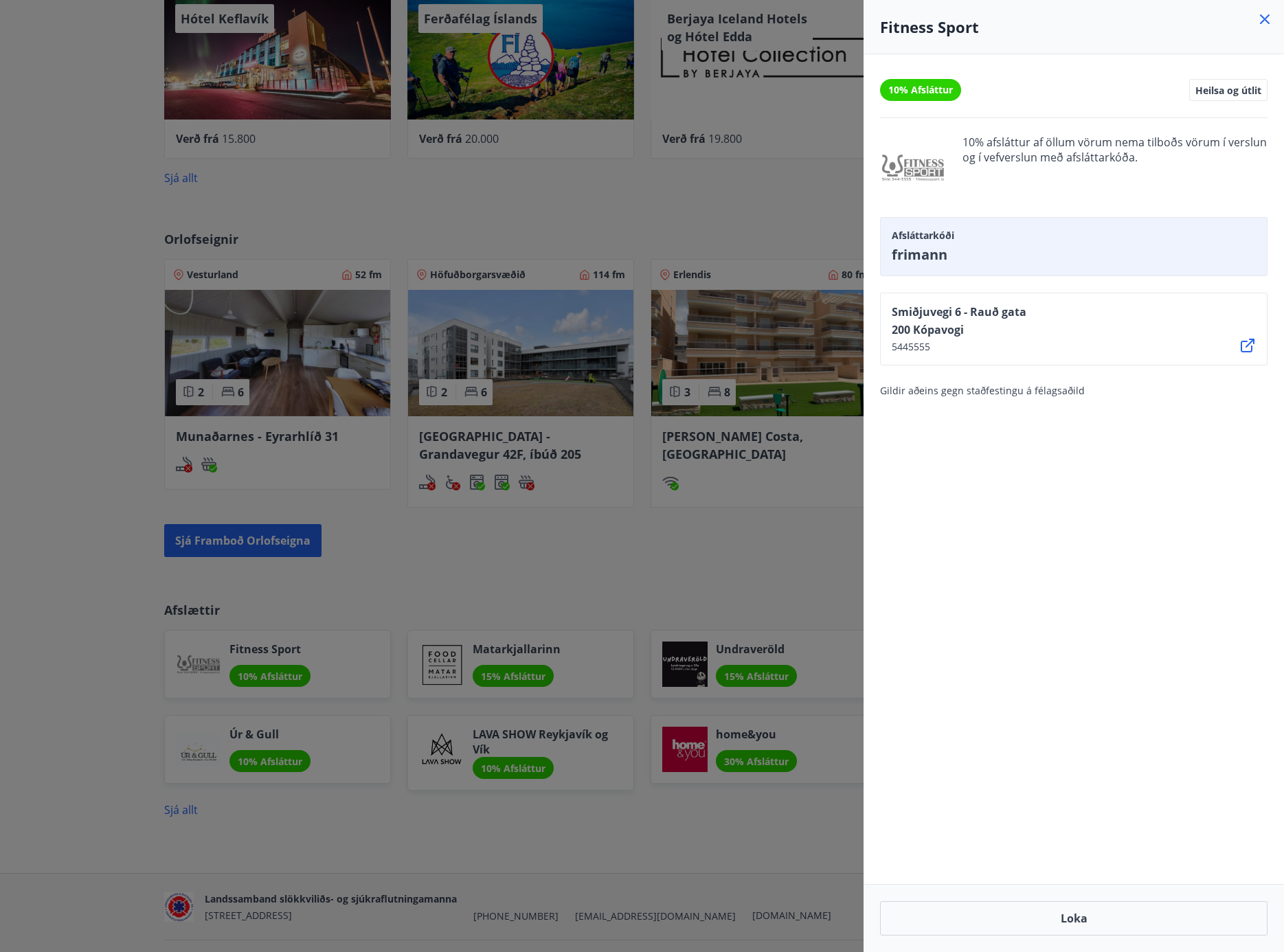
drag, startPoint x: 656, startPoint y: 638, endPoint x: 654, endPoint y: 620, distance: 18.1
click at [656, 637] on div at bounding box center [642, 476] width 1284 height 952
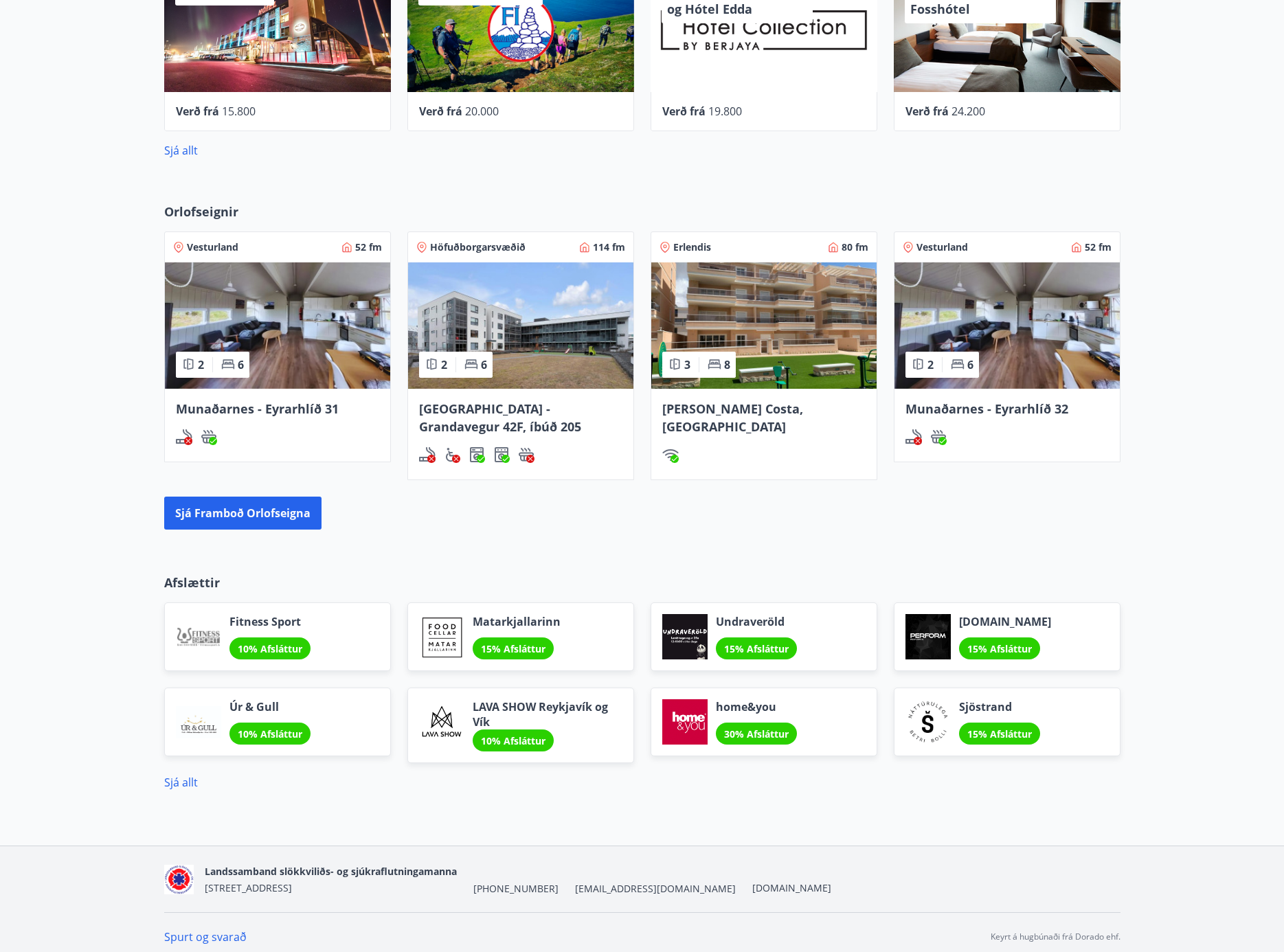
scroll to position [602, 0]
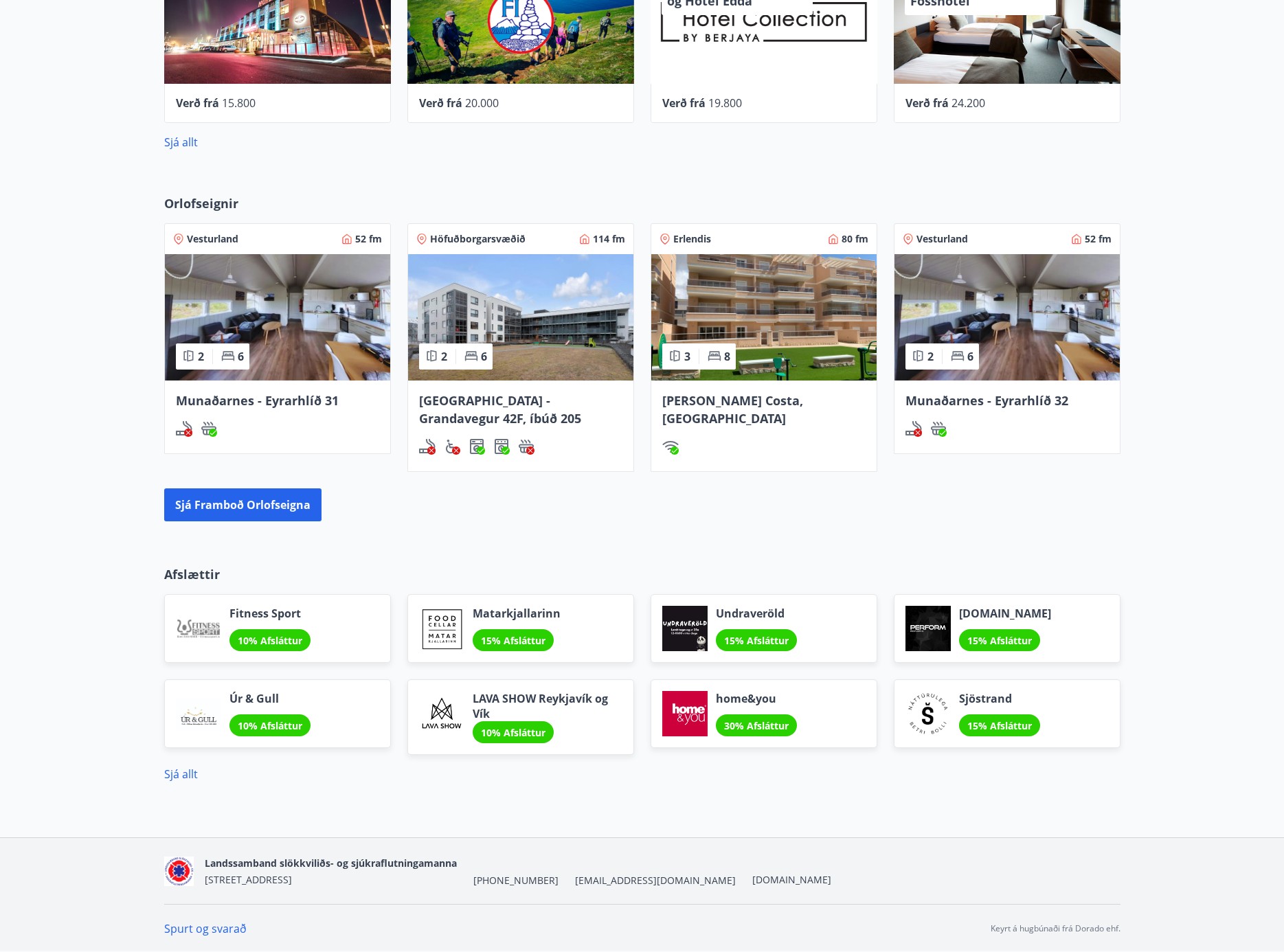
click at [975, 613] on span "[DOMAIN_NAME]" at bounding box center [1005, 613] width 92 height 15
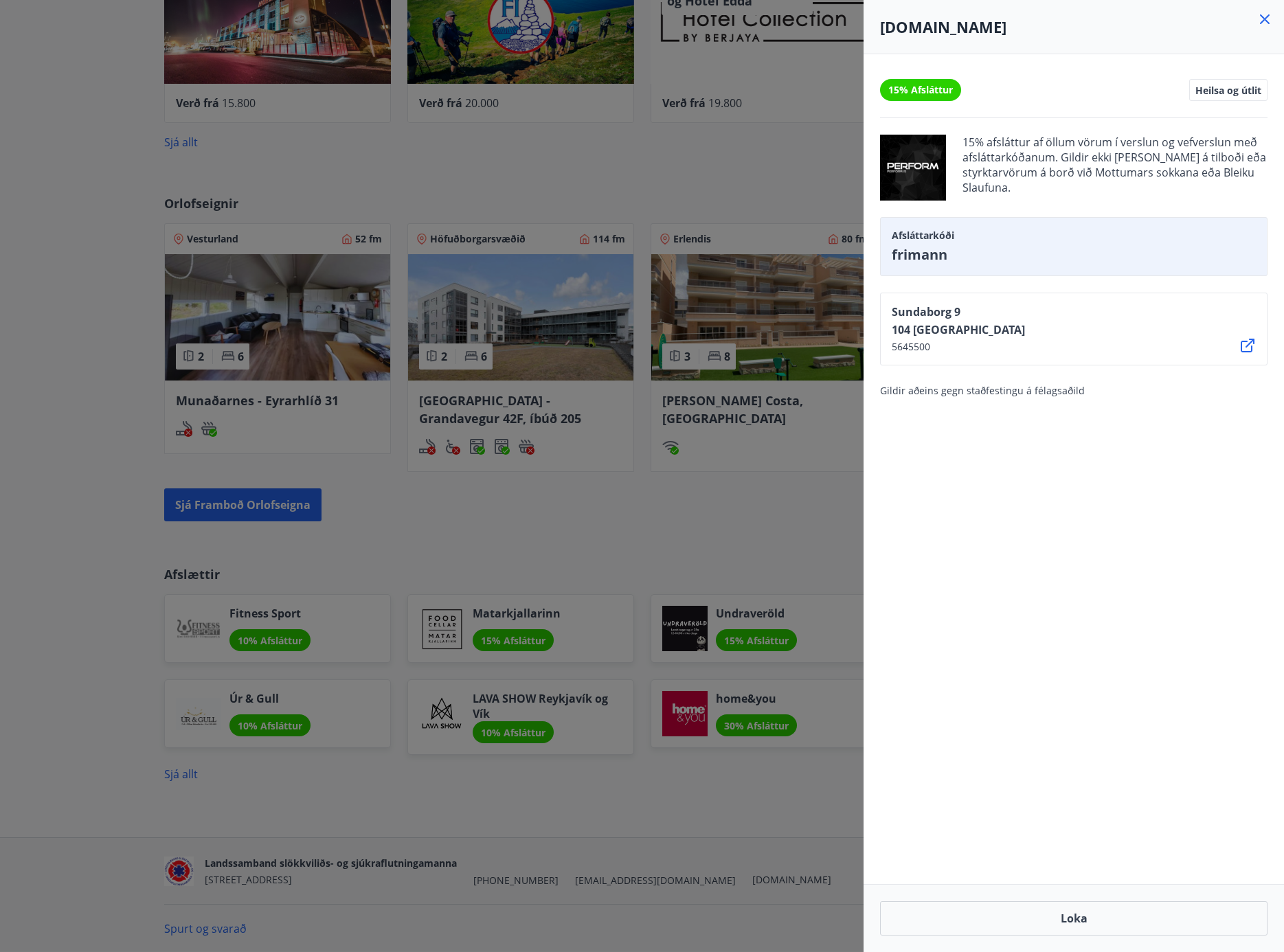
click at [748, 241] on div at bounding box center [642, 476] width 1284 height 952
